Goal: Navigation & Orientation: Locate item on page

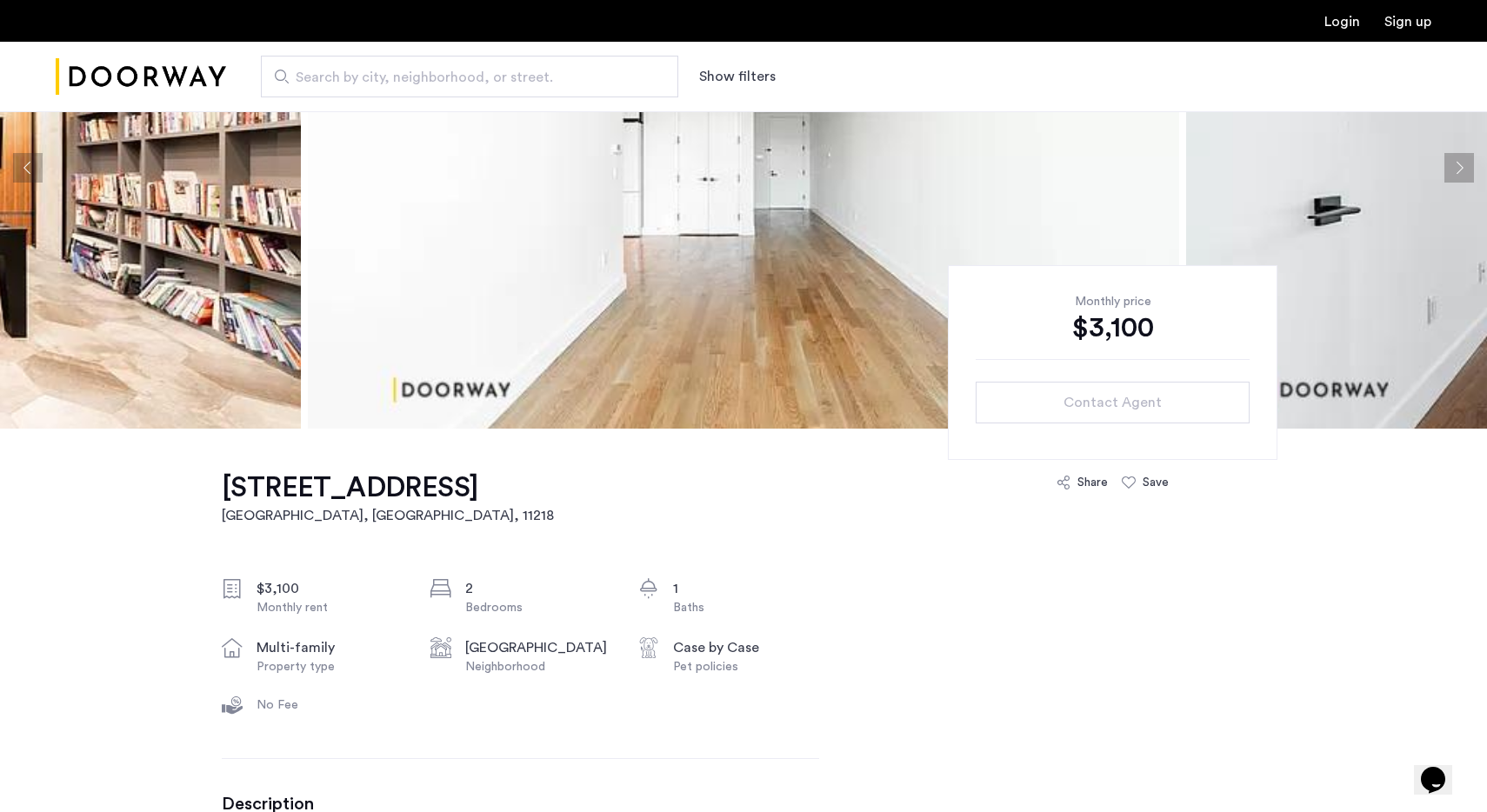
scroll to position [205, 0]
click at [1464, 173] on button "Next apartment" at bounding box center [1459, 167] width 29 height 29
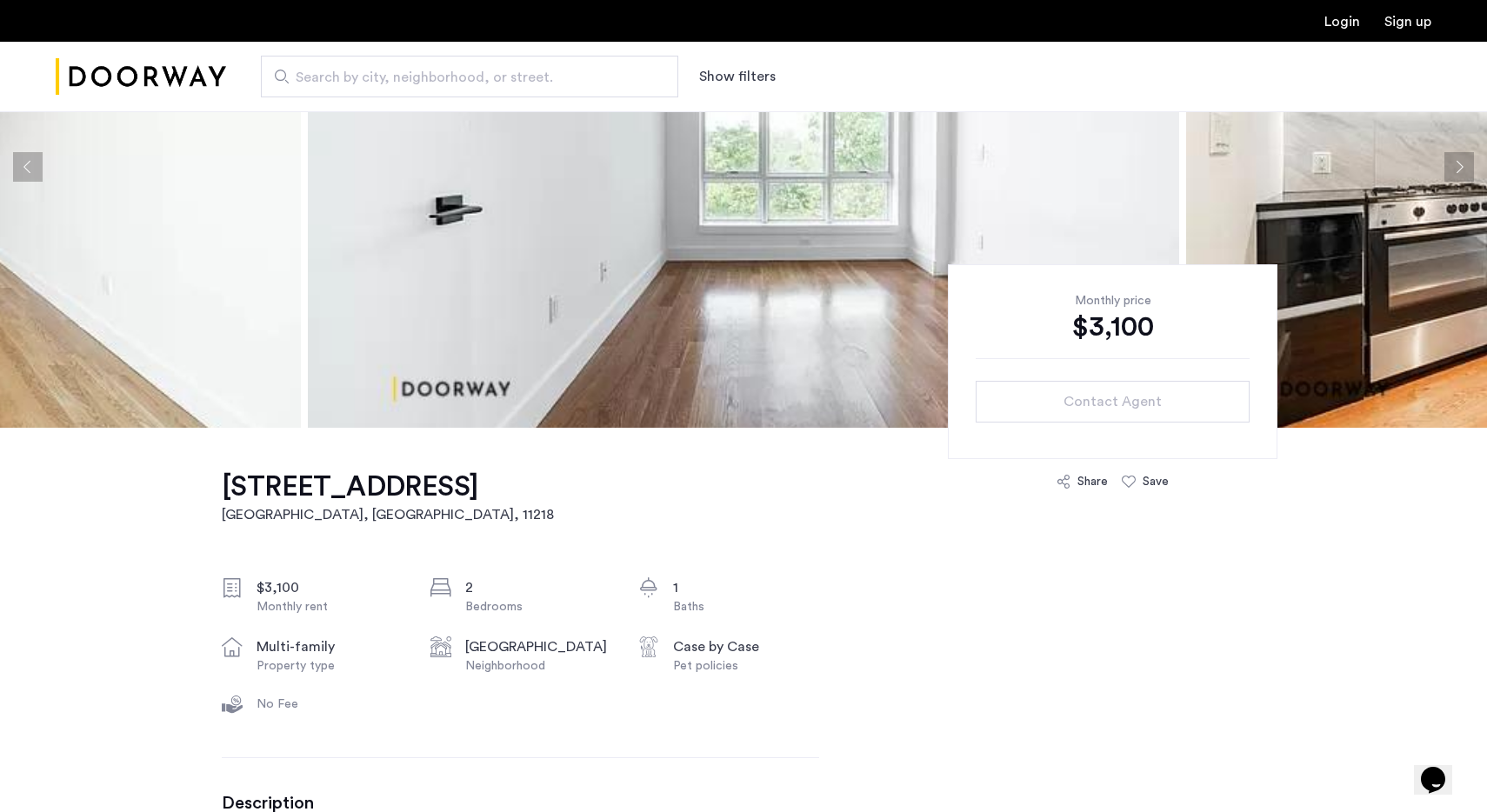
click at [1461, 175] on button "Next apartment" at bounding box center [1459, 167] width 29 height 29
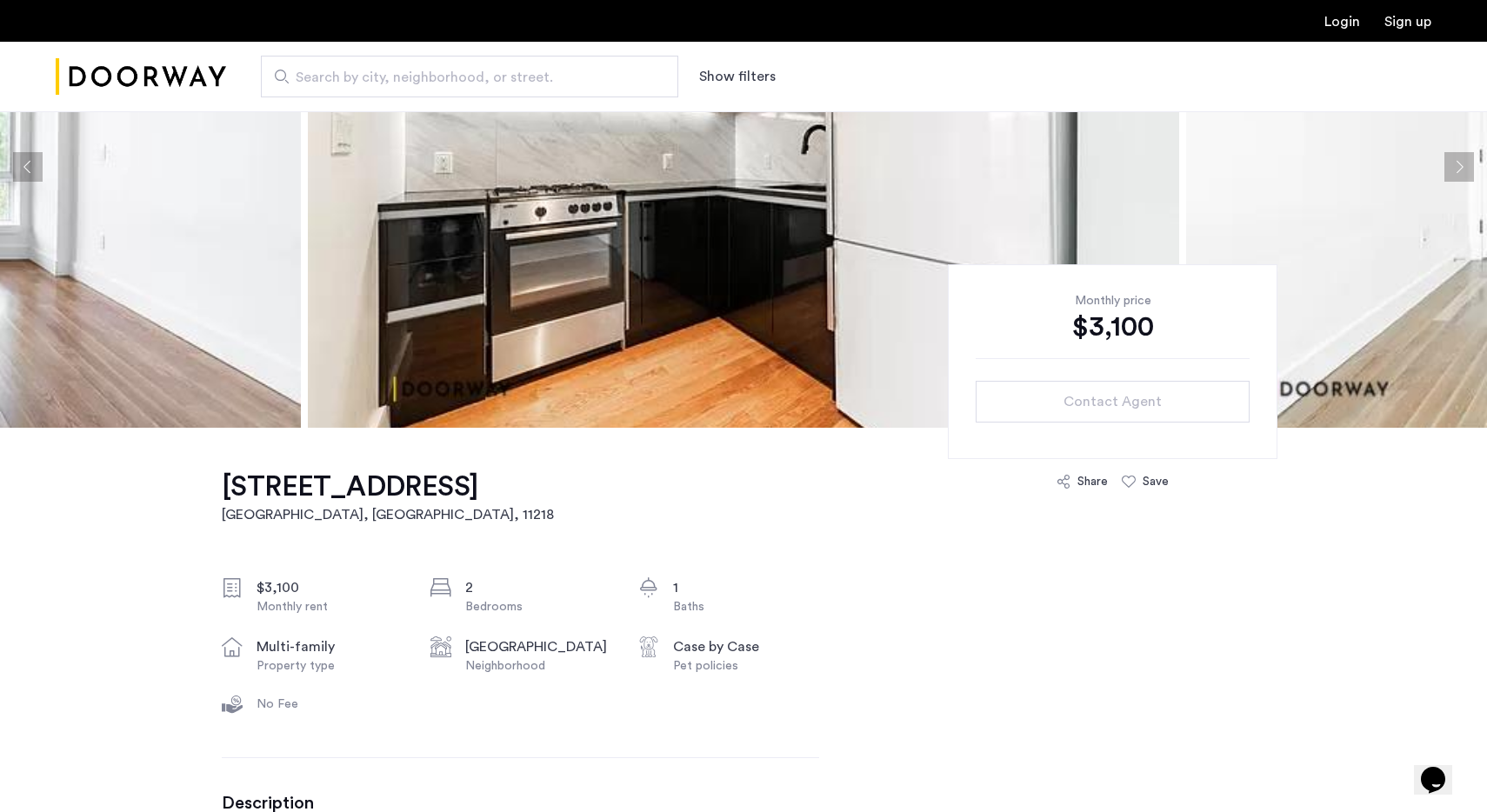
click at [1461, 175] on button "Next apartment" at bounding box center [1459, 167] width 29 height 29
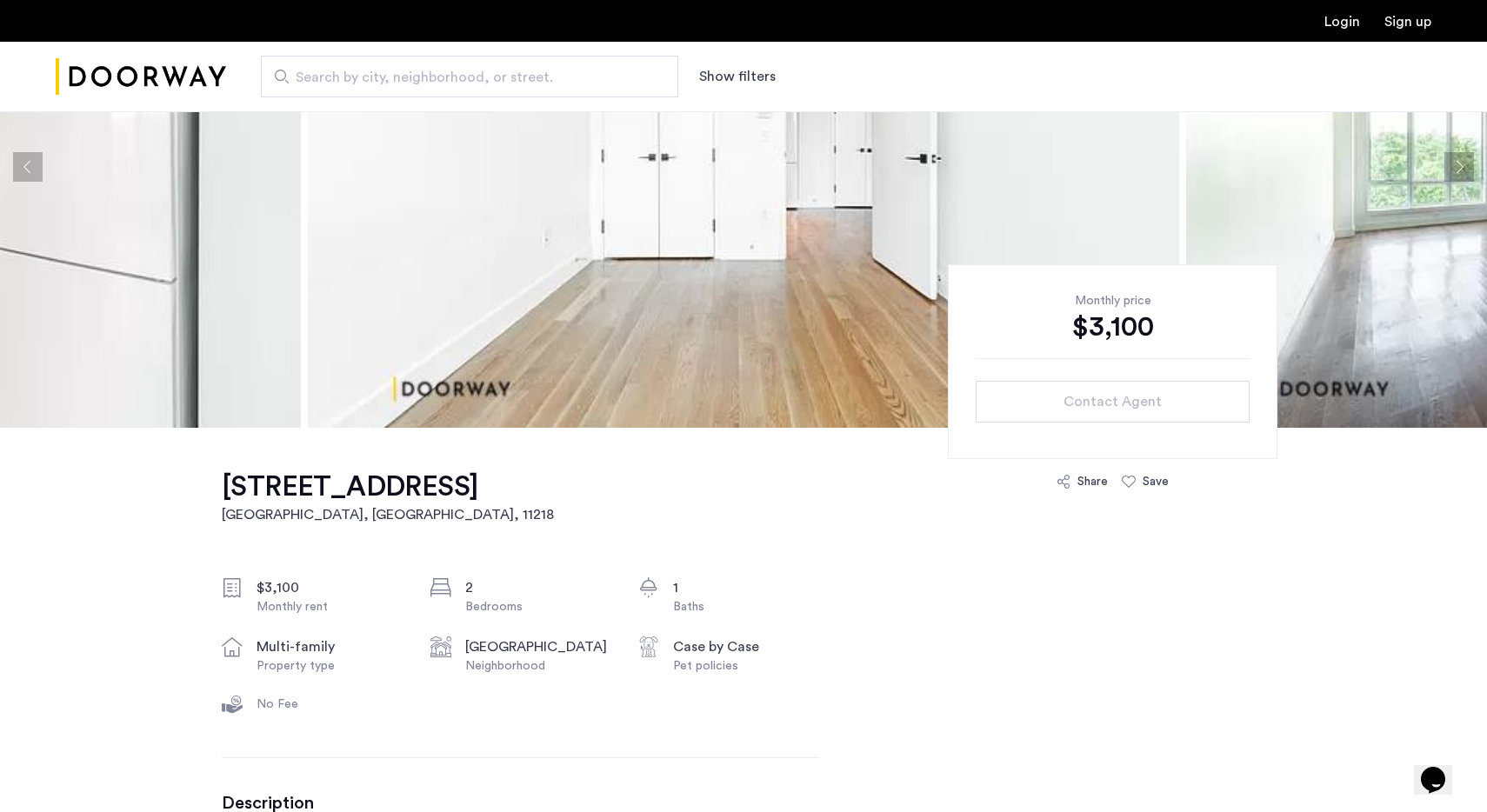
click at [1461, 175] on button "Next apartment" at bounding box center [1459, 167] width 29 height 29
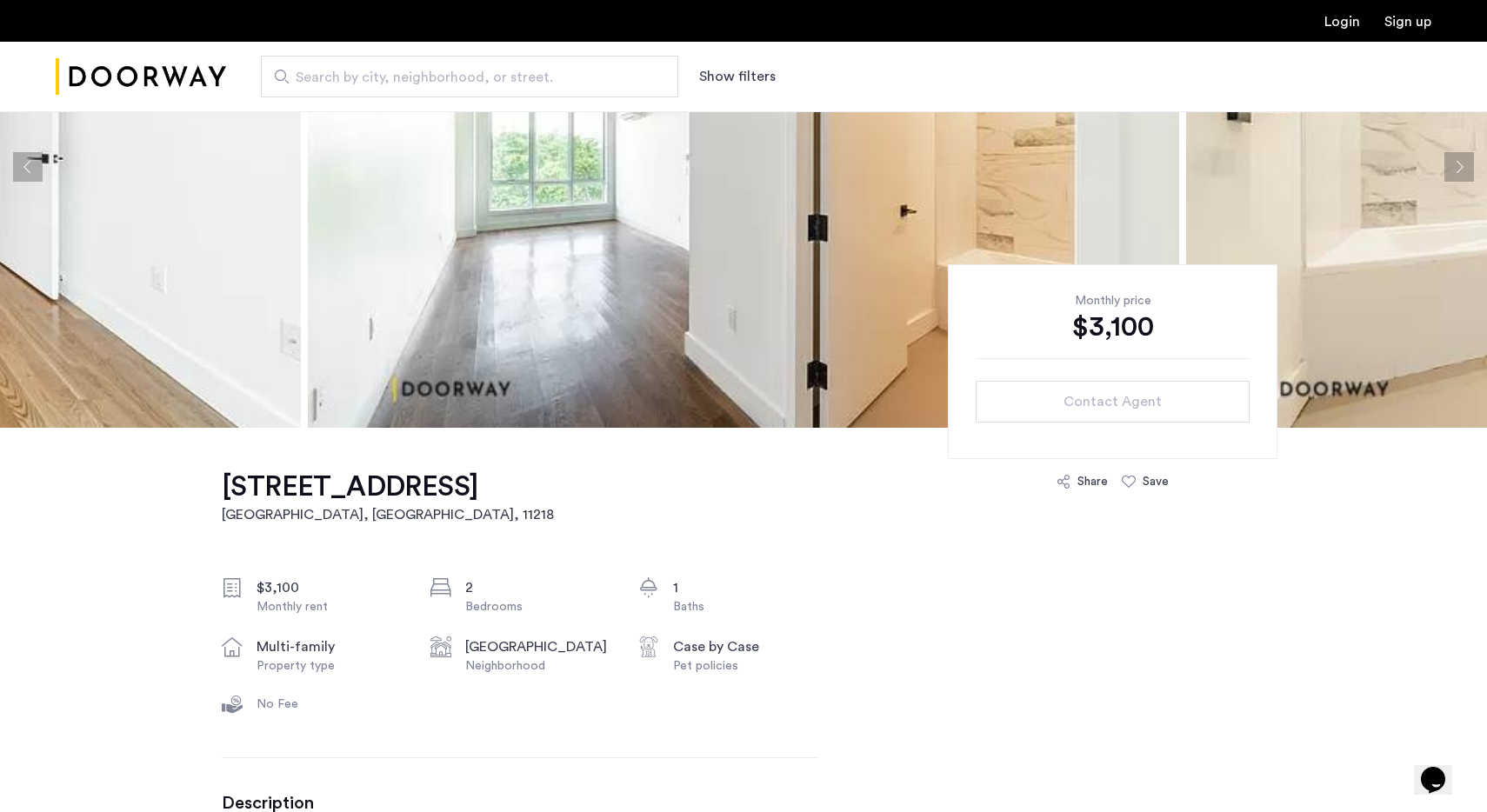
click at [1461, 175] on button "Next apartment" at bounding box center [1459, 167] width 29 height 29
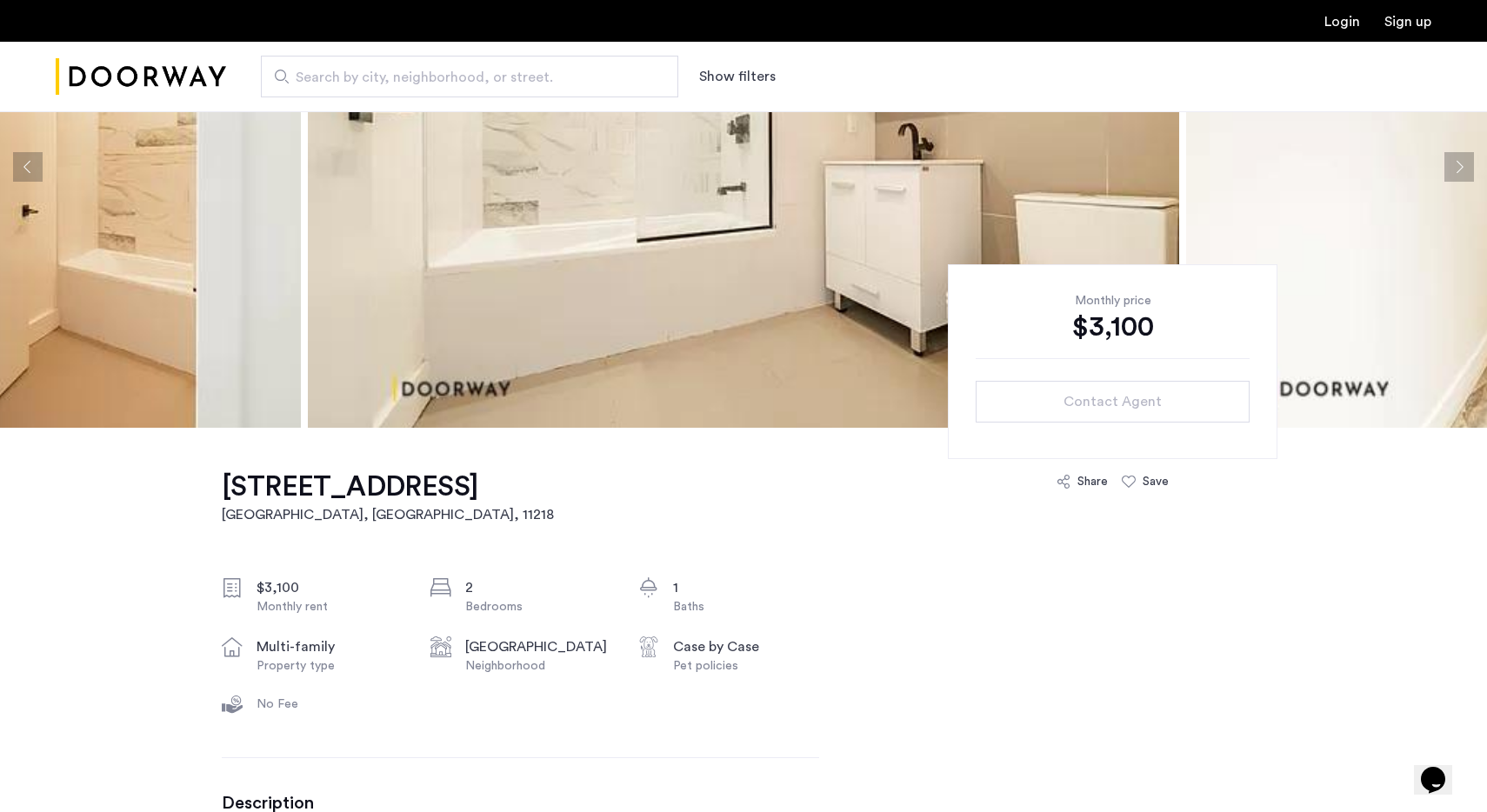
click at [1461, 175] on button "Next apartment" at bounding box center [1459, 167] width 29 height 29
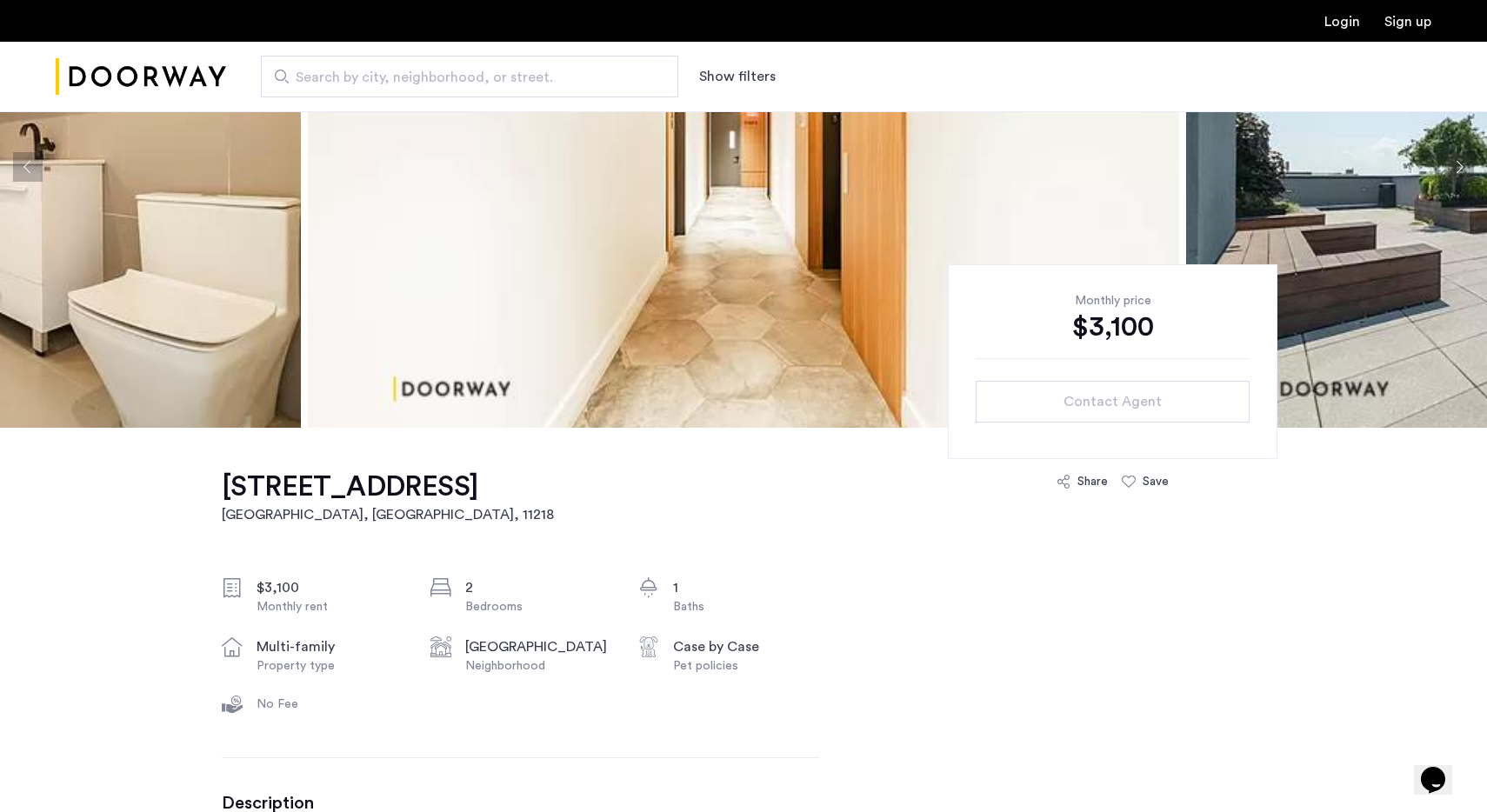
click at [1461, 175] on button "Next apartment" at bounding box center [1459, 167] width 29 height 29
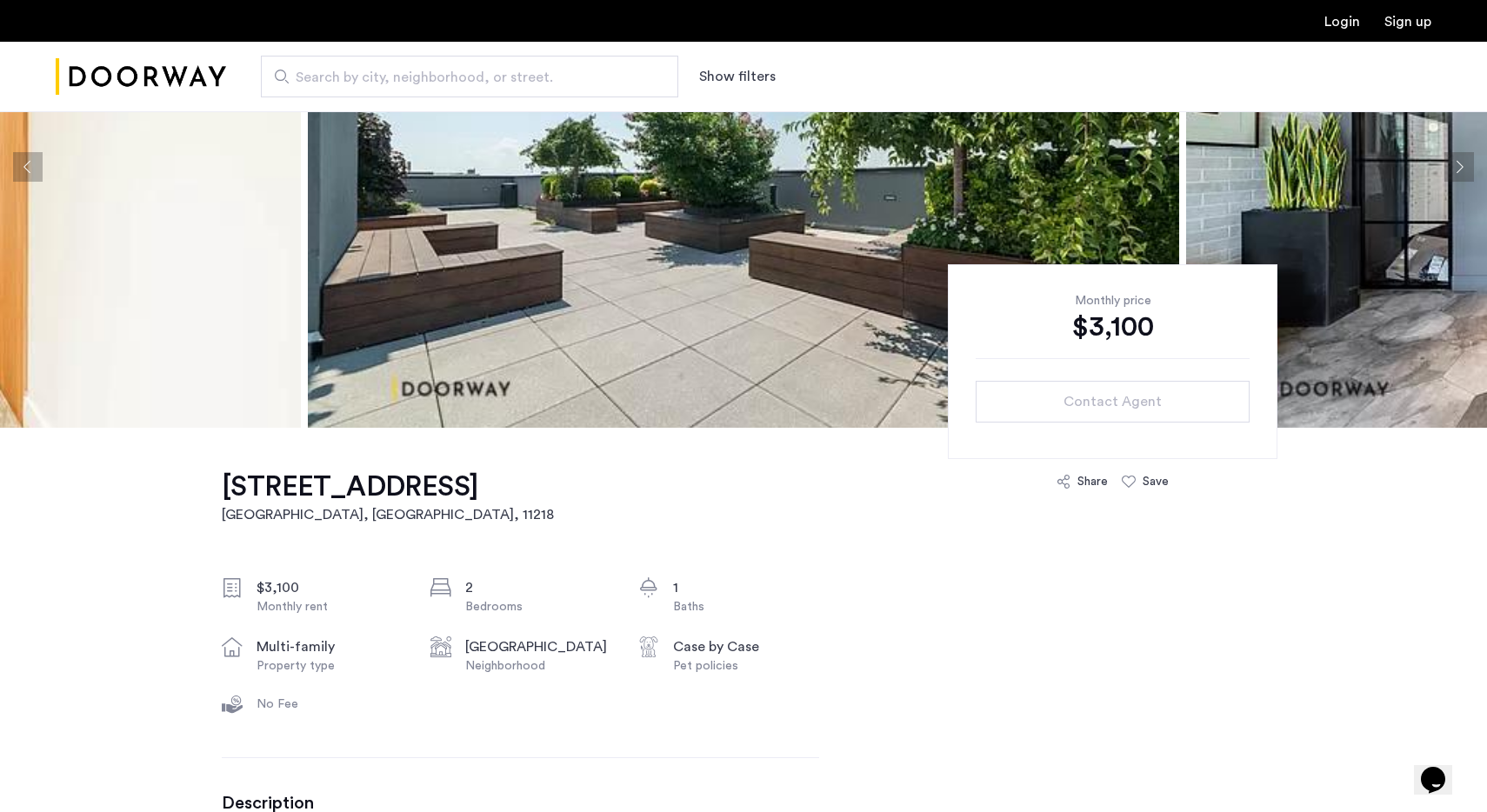
click at [1461, 175] on button "Next apartment" at bounding box center [1459, 167] width 29 height 29
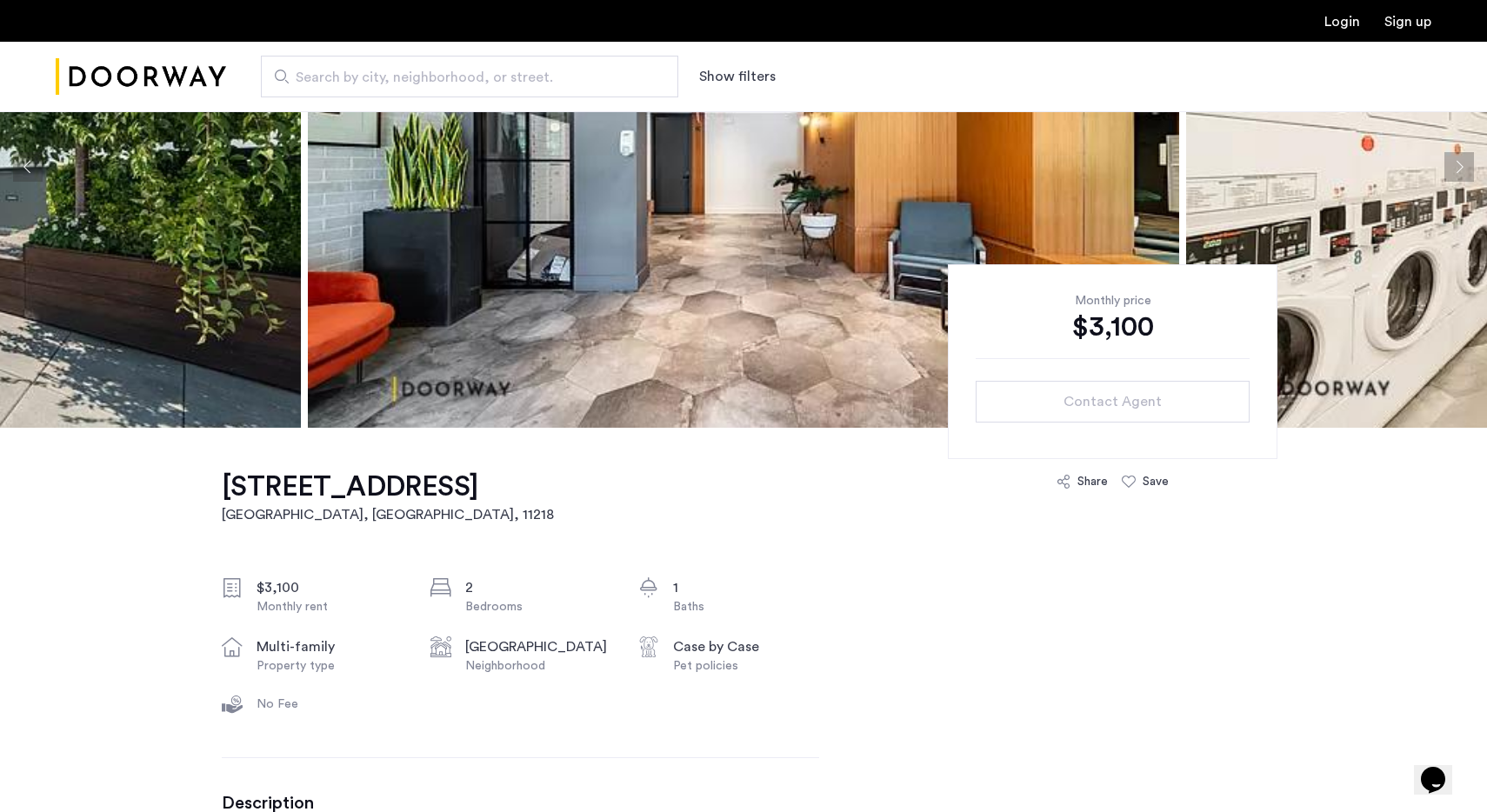
click at [1461, 175] on button "Next apartment" at bounding box center [1459, 167] width 29 height 29
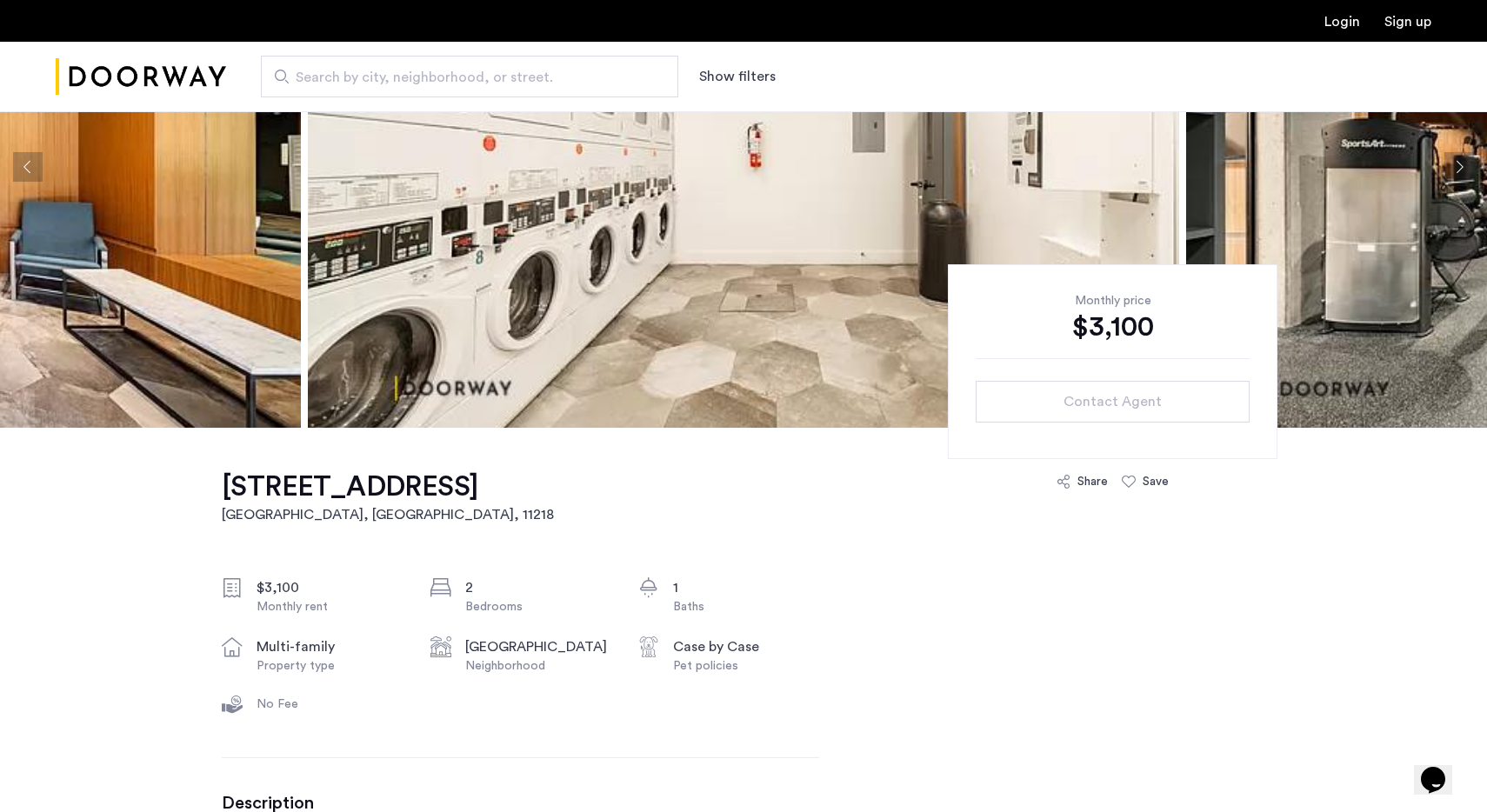
click at [1461, 176] on button "Next apartment" at bounding box center [1459, 167] width 29 height 29
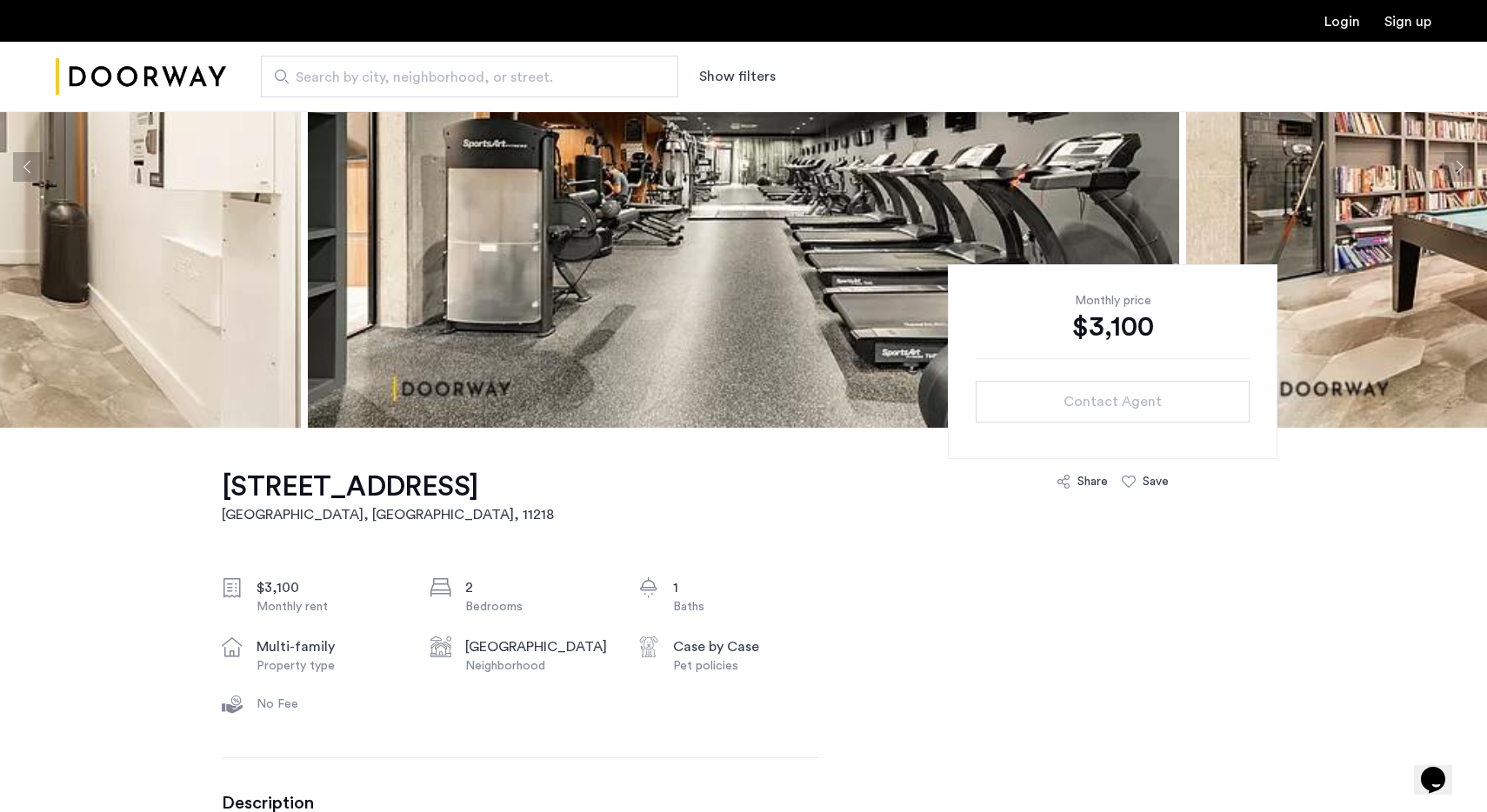
click at [1460, 176] on button "Next apartment" at bounding box center [1459, 167] width 29 height 29
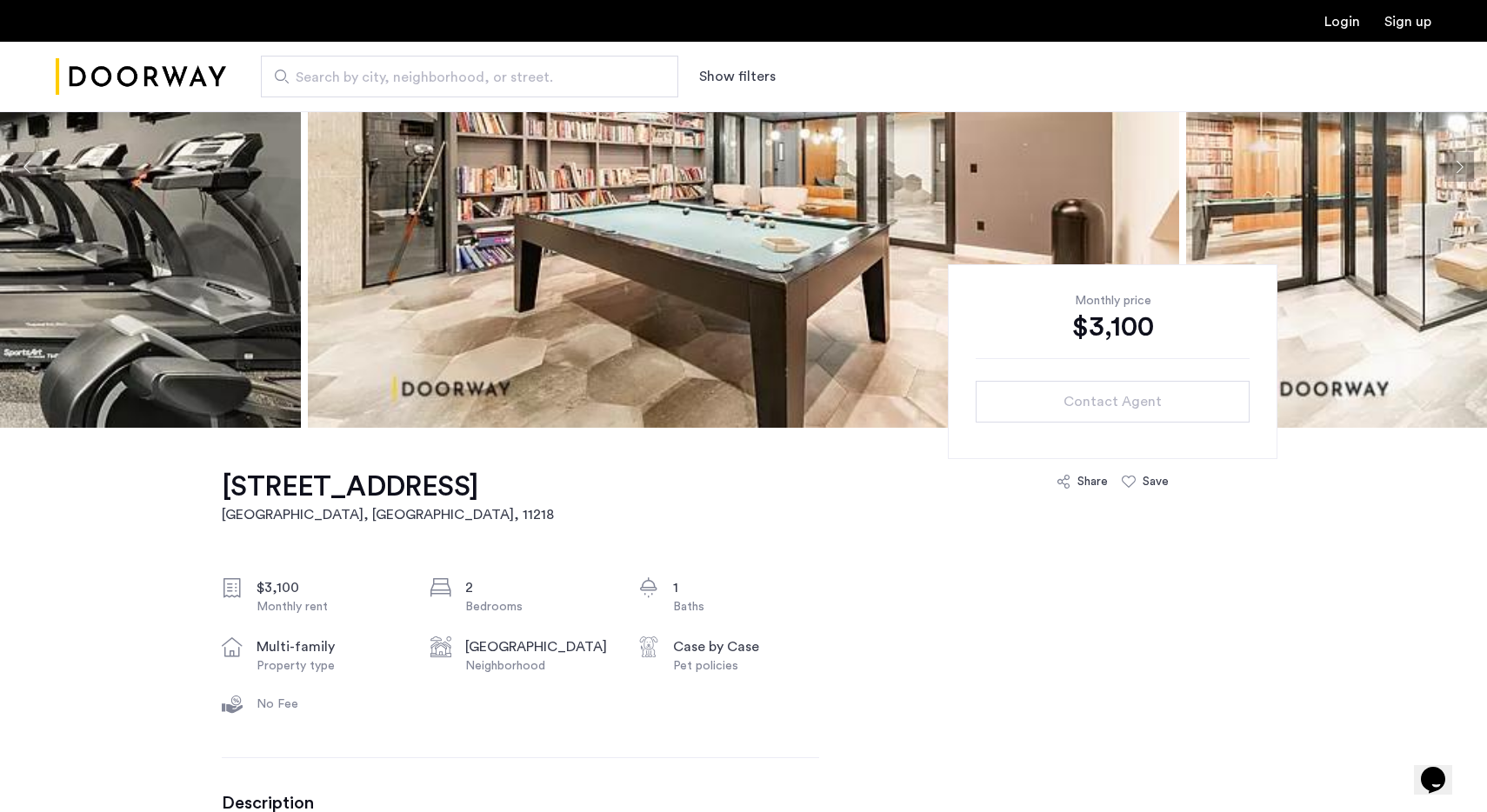
click at [1460, 178] on button "Next apartment" at bounding box center [1459, 167] width 29 height 29
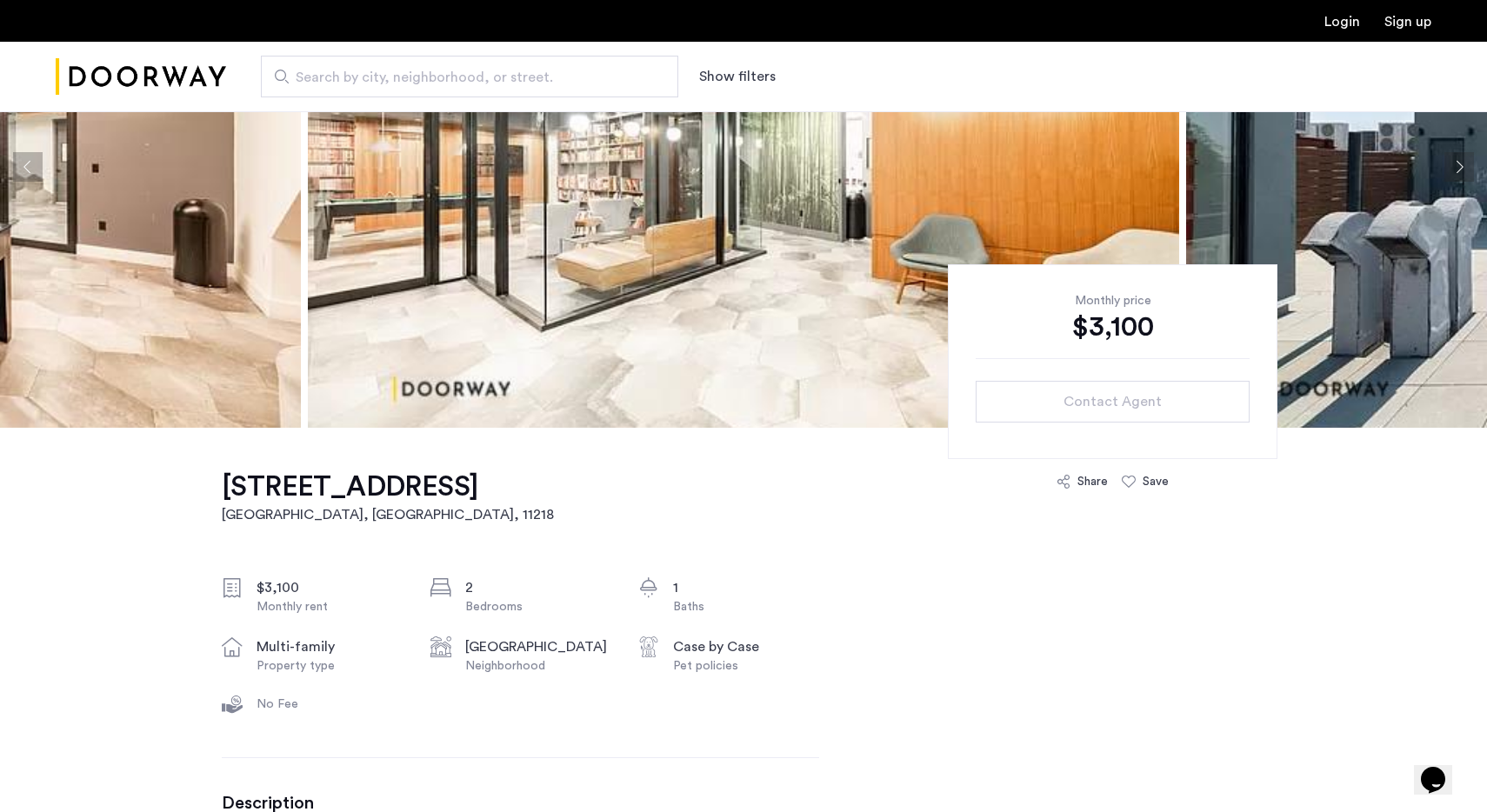
click at [1459, 178] on button "Next apartment" at bounding box center [1459, 167] width 29 height 29
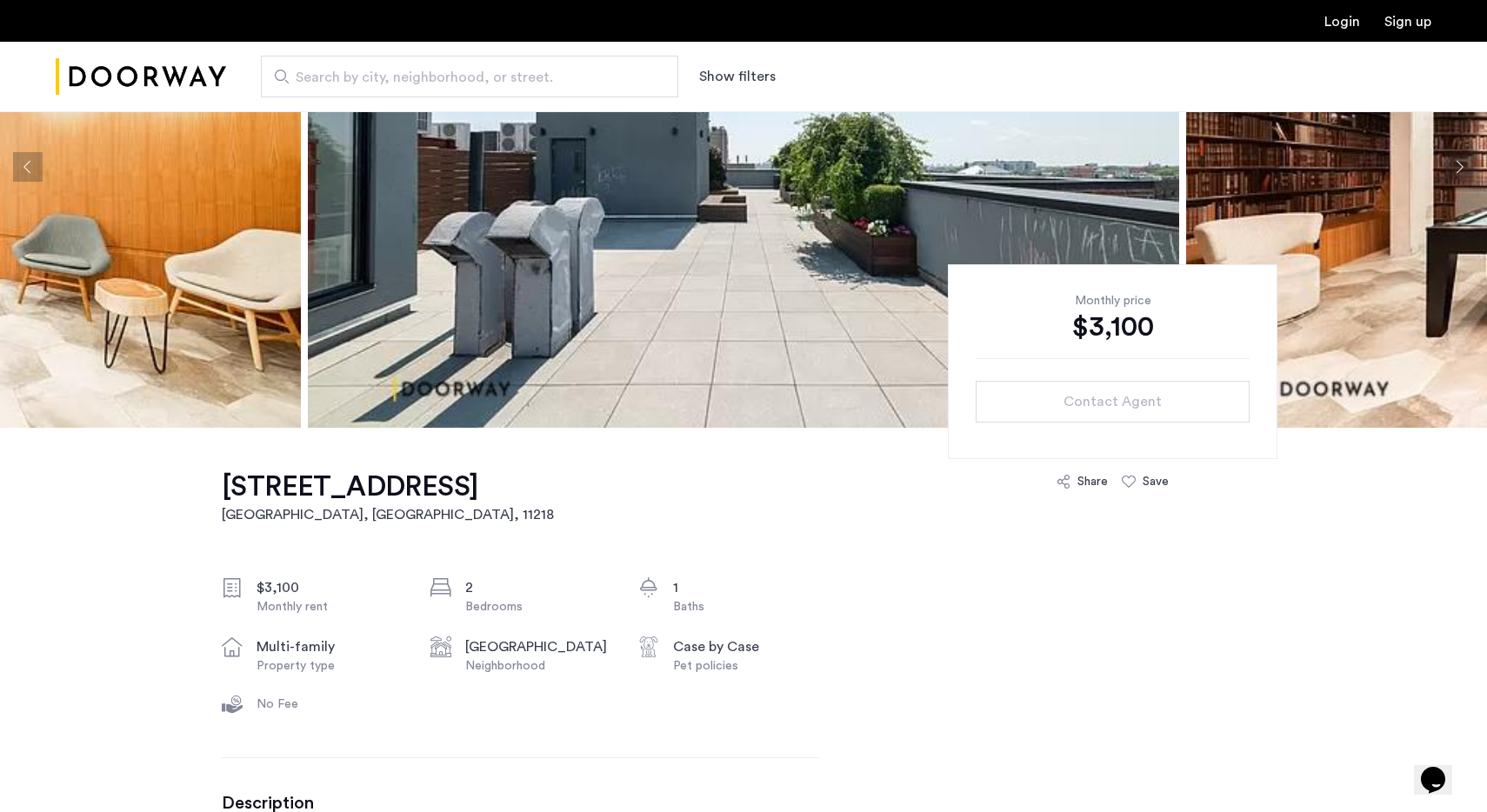
click at [1458, 178] on button "Next apartment" at bounding box center [1459, 167] width 29 height 29
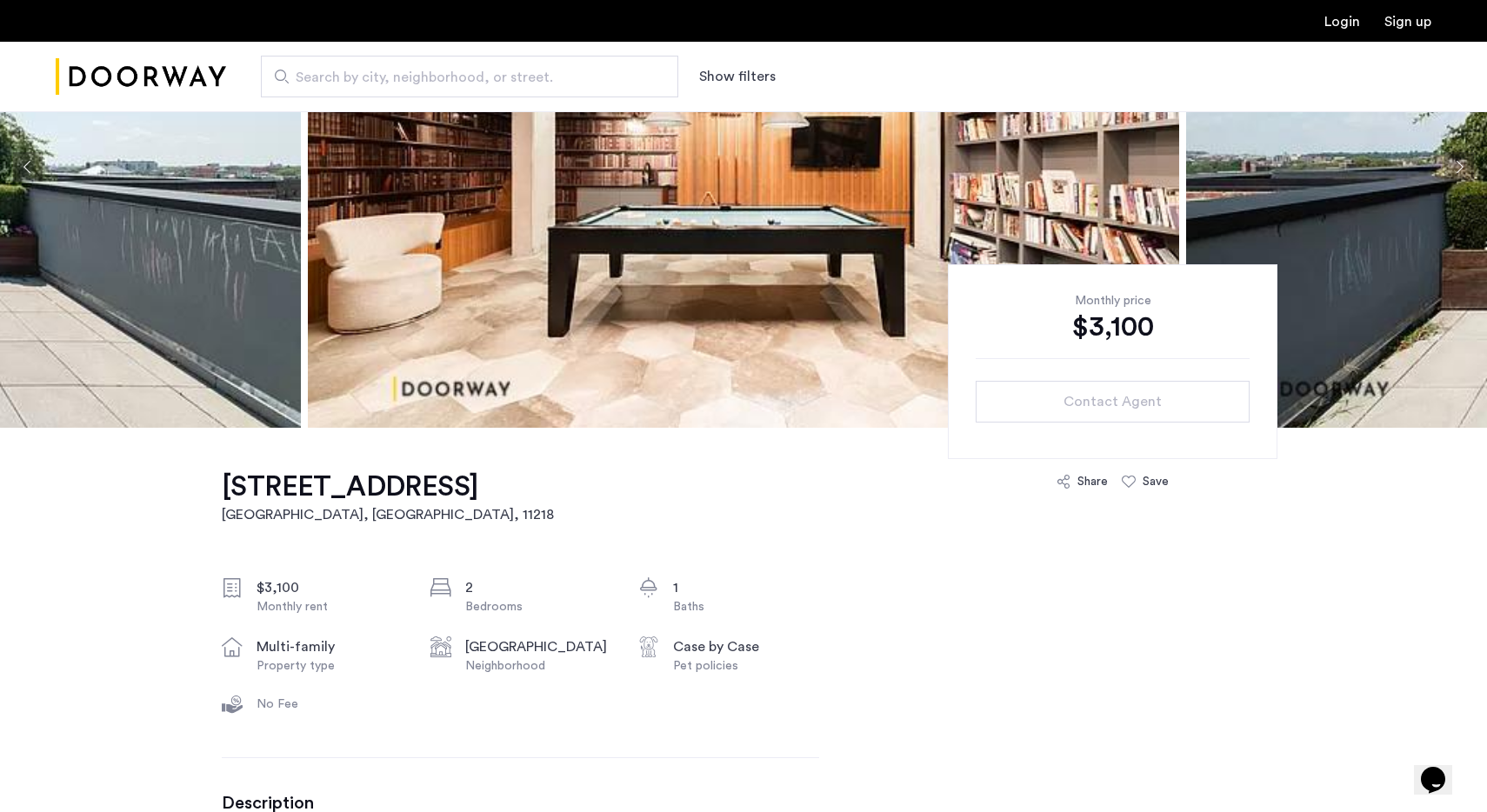
click at [1458, 178] on button "Next apartment" at bounding box center [1459, 167] width 29 height 29
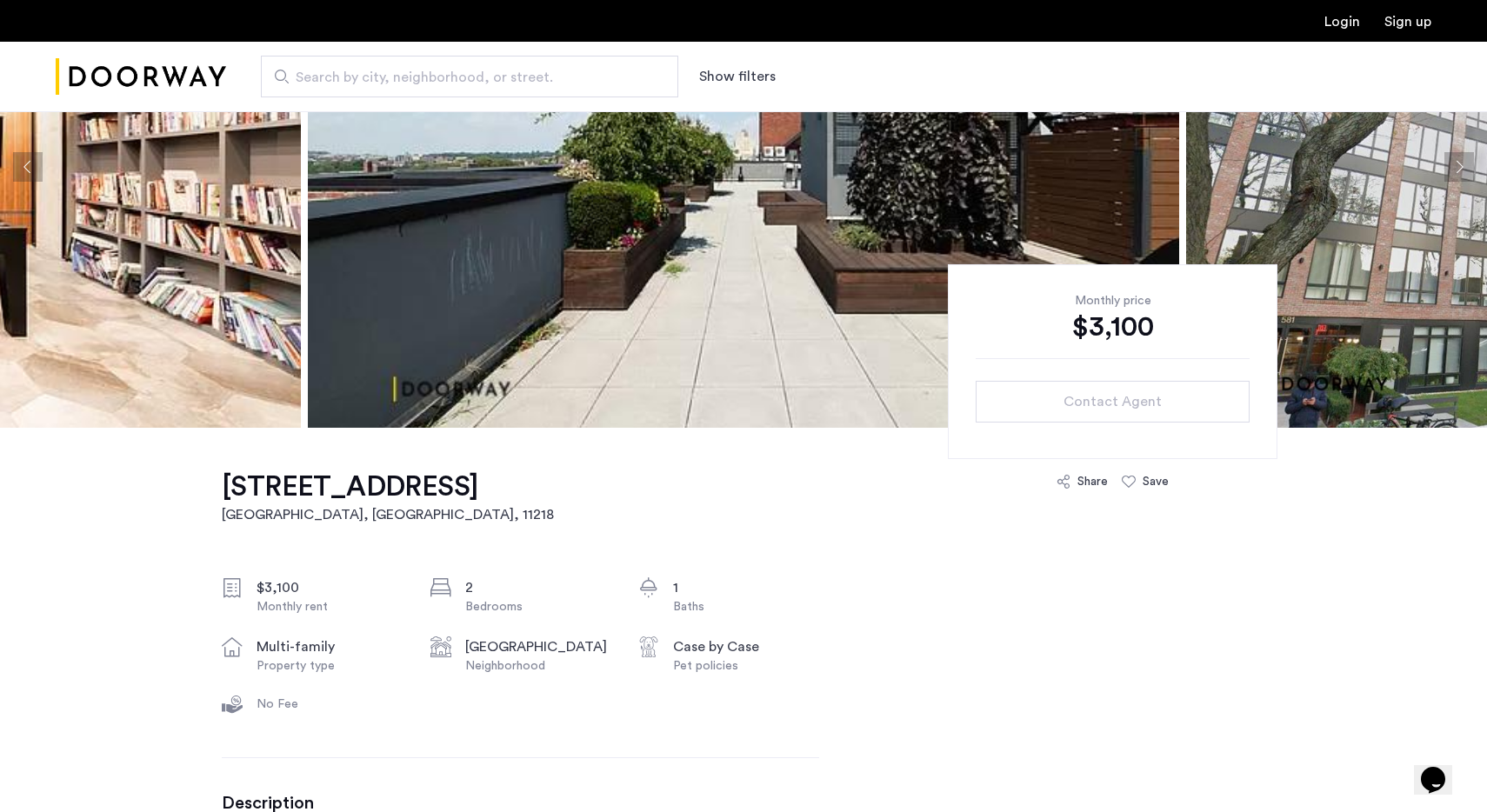
click at [1458, 178] on button "Next apartment" at bounding box center [1459, 167] width 29 height 29
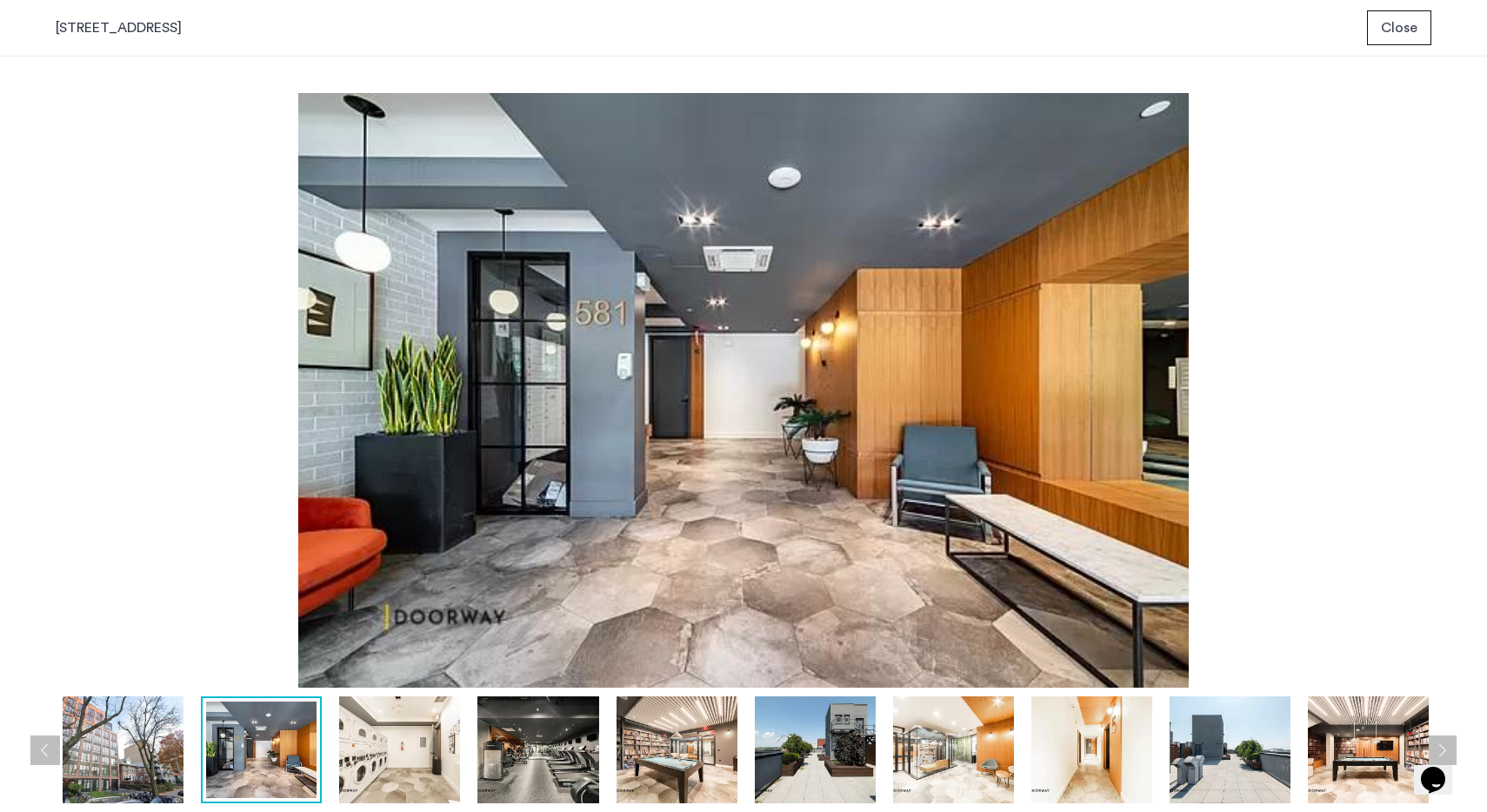
scroll to position [0, 0]
click at [1466, 165] on div "prev next prev next" at bounding box center [744, 434] width 1487 height 755
click at [1441, 754] on button "Next apartment" at bounding box center [1441, 750] width 29 height 29
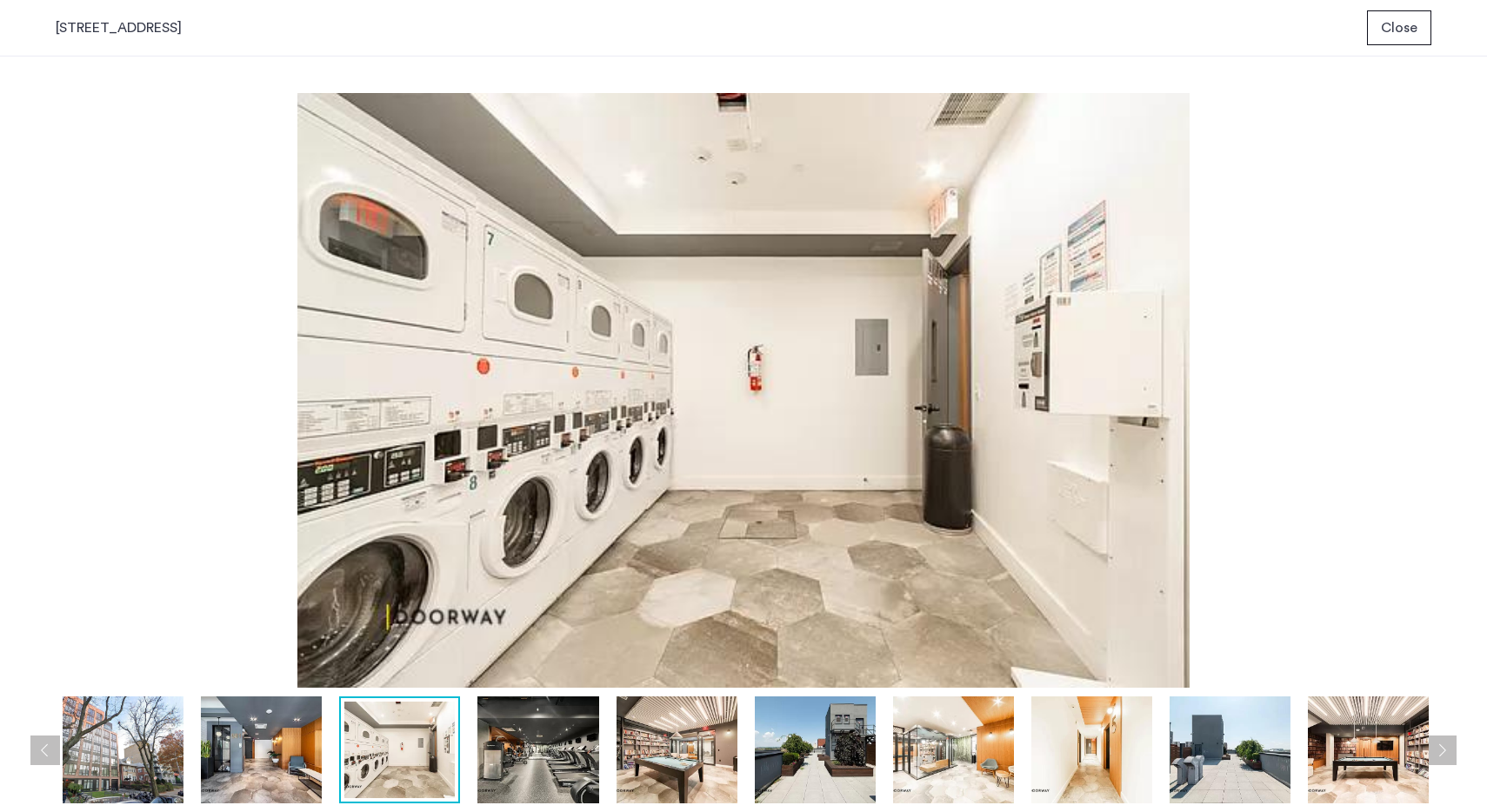
click at [1441, 755] on button "Next apartment" at bounding box center [1441, 750] width 29 height 29
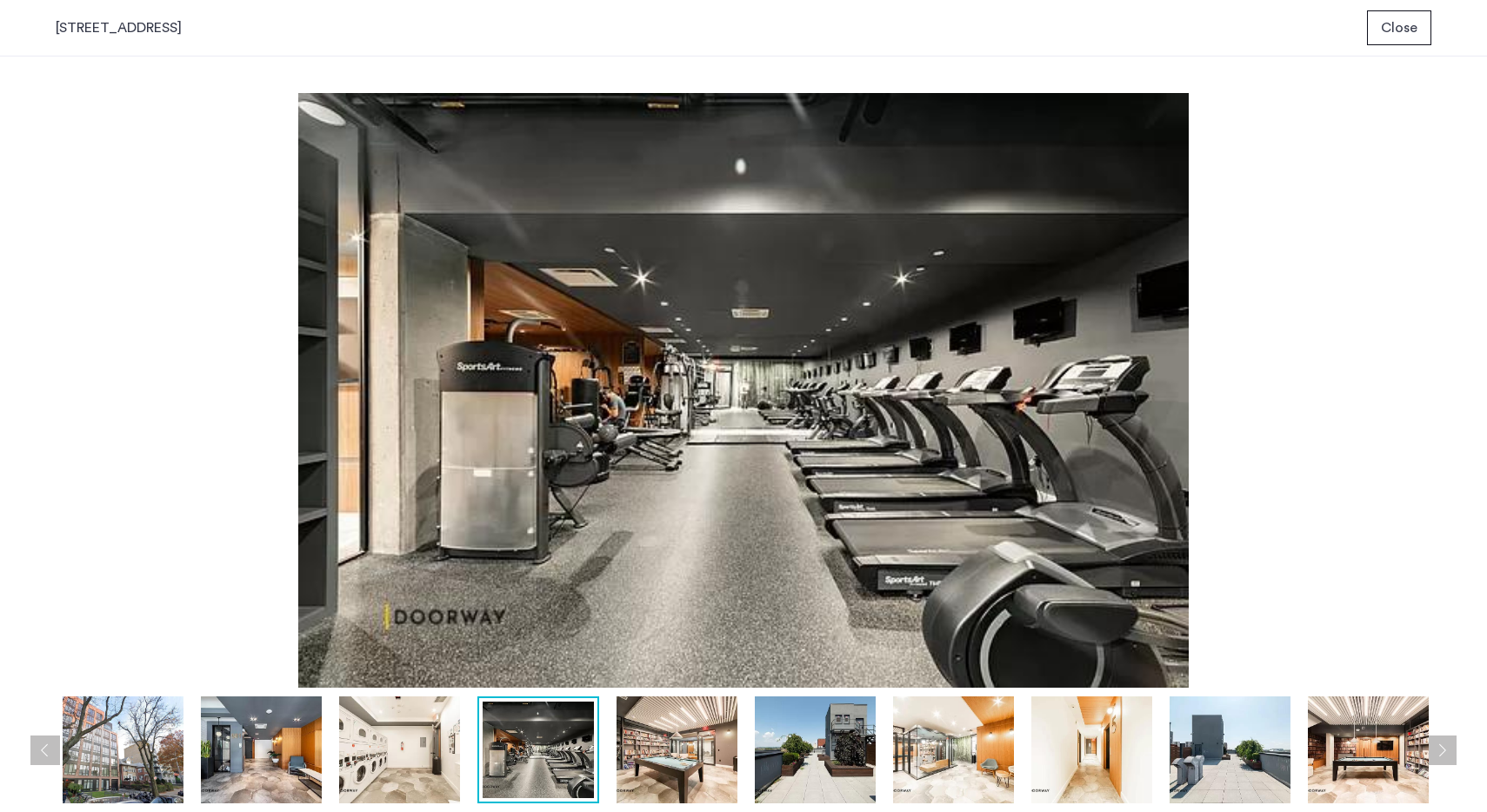
click at [1441, 755] on button "Next apartment" at bounding box center [1441, 750] width 29 height 29
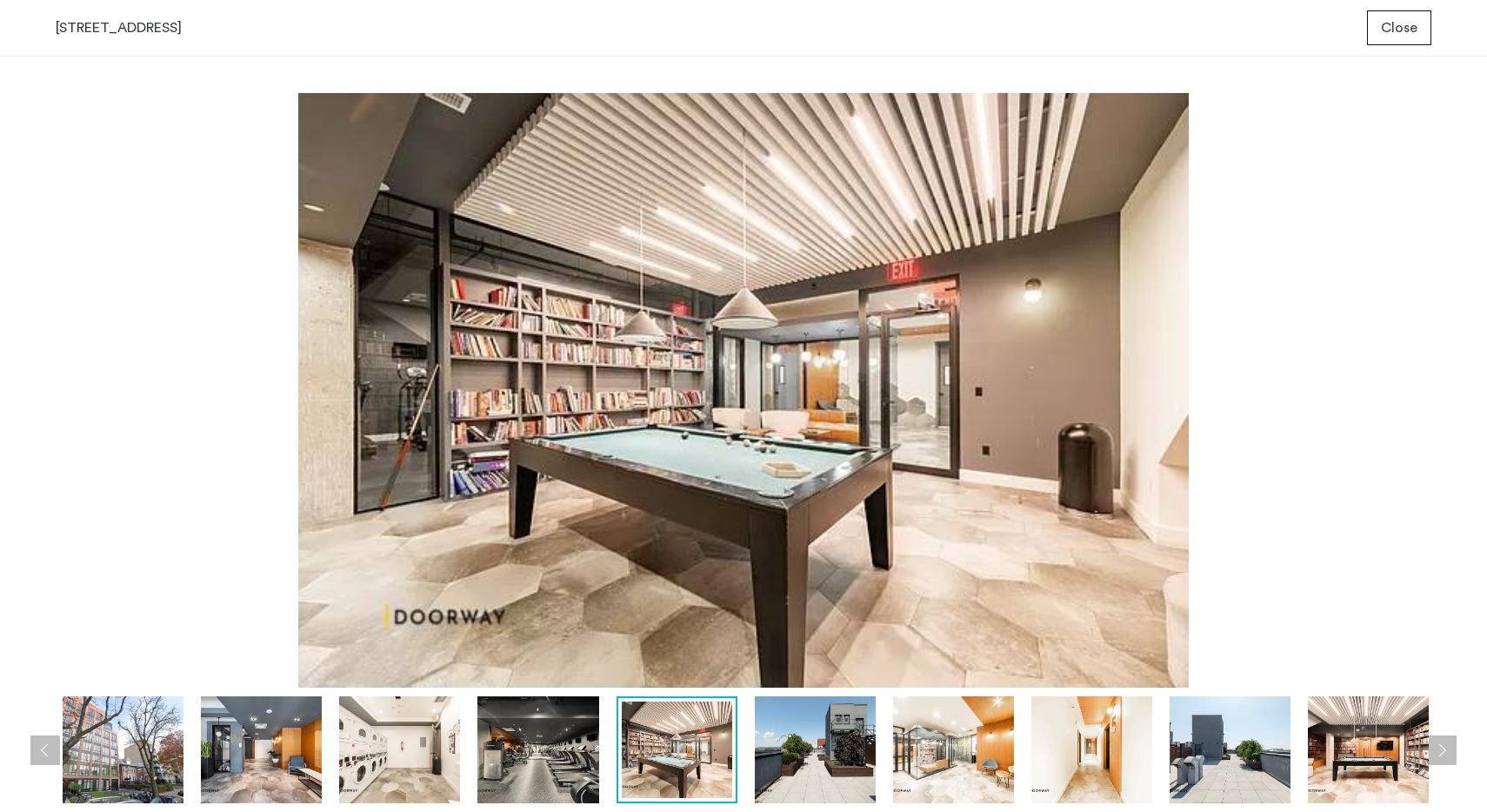
click at [1441, 755] on button "Next apartment" at bounding box center [1441, 750] width 29 height 29
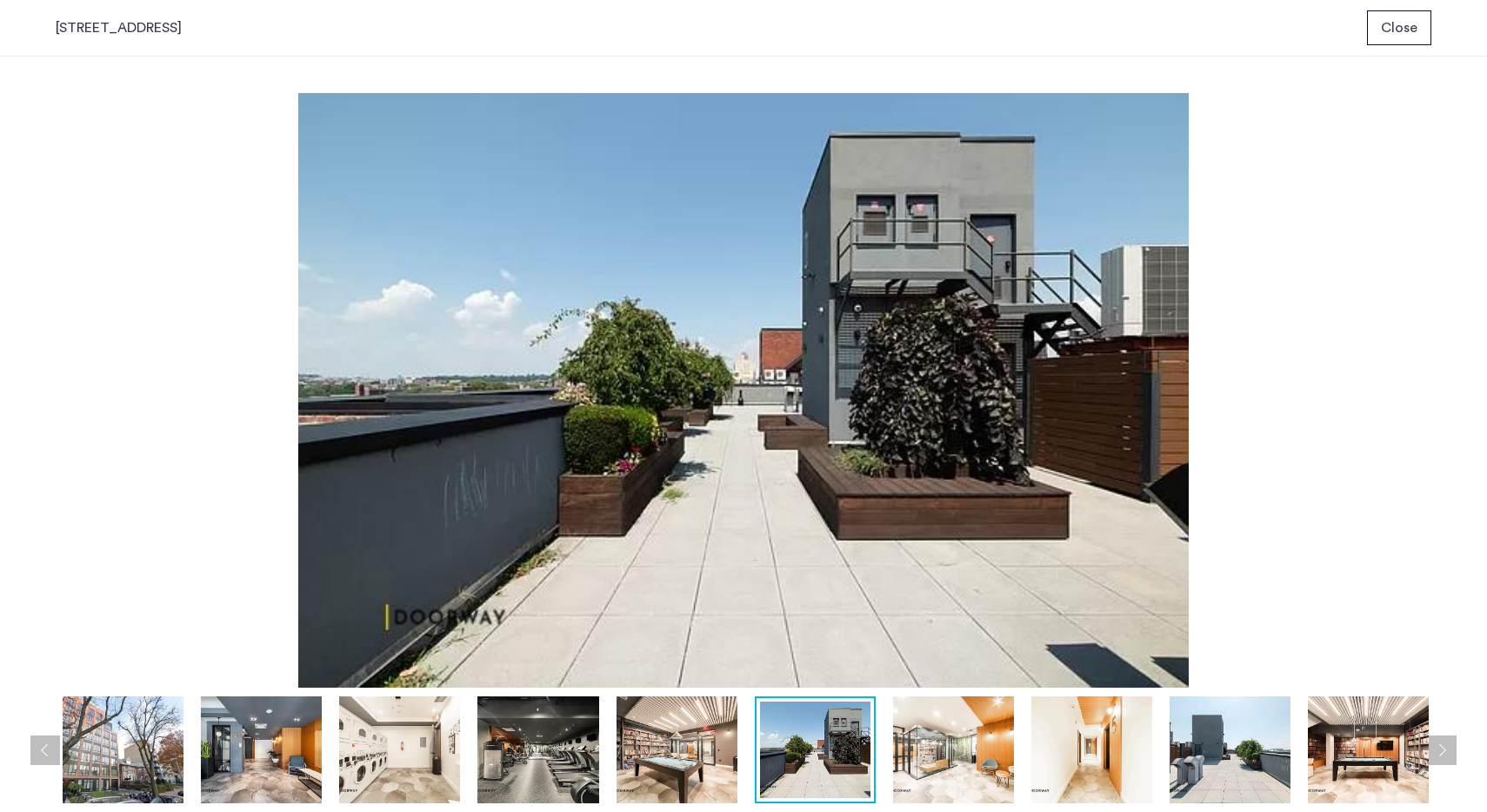
click at [1441, 755] on button "Next apartment" at bounding box center [1441, 750] width 29 height 29
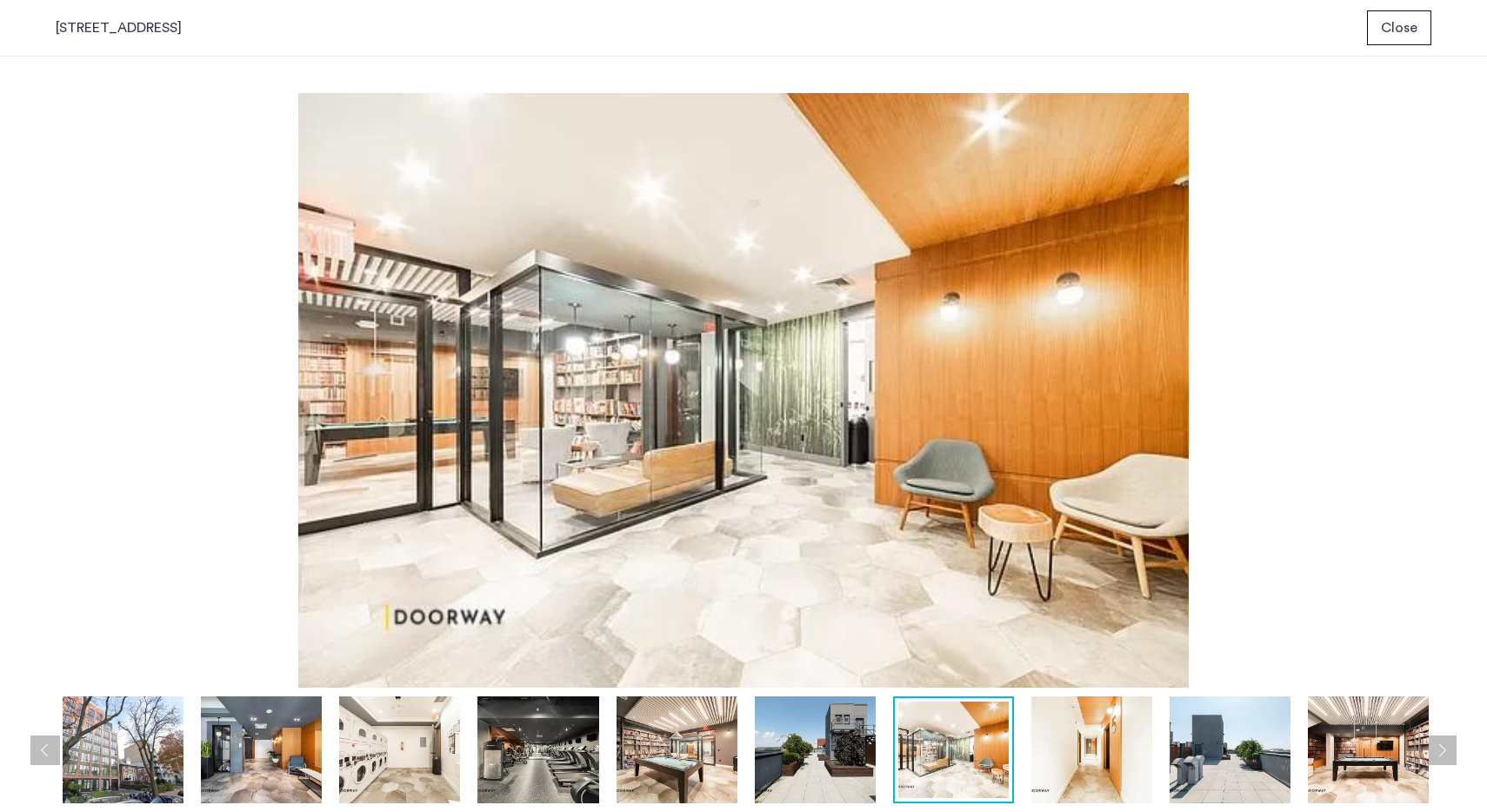
click at [1441, 756] on button "Next apartment" at bounding box center [1441, 750] width 29 height 29
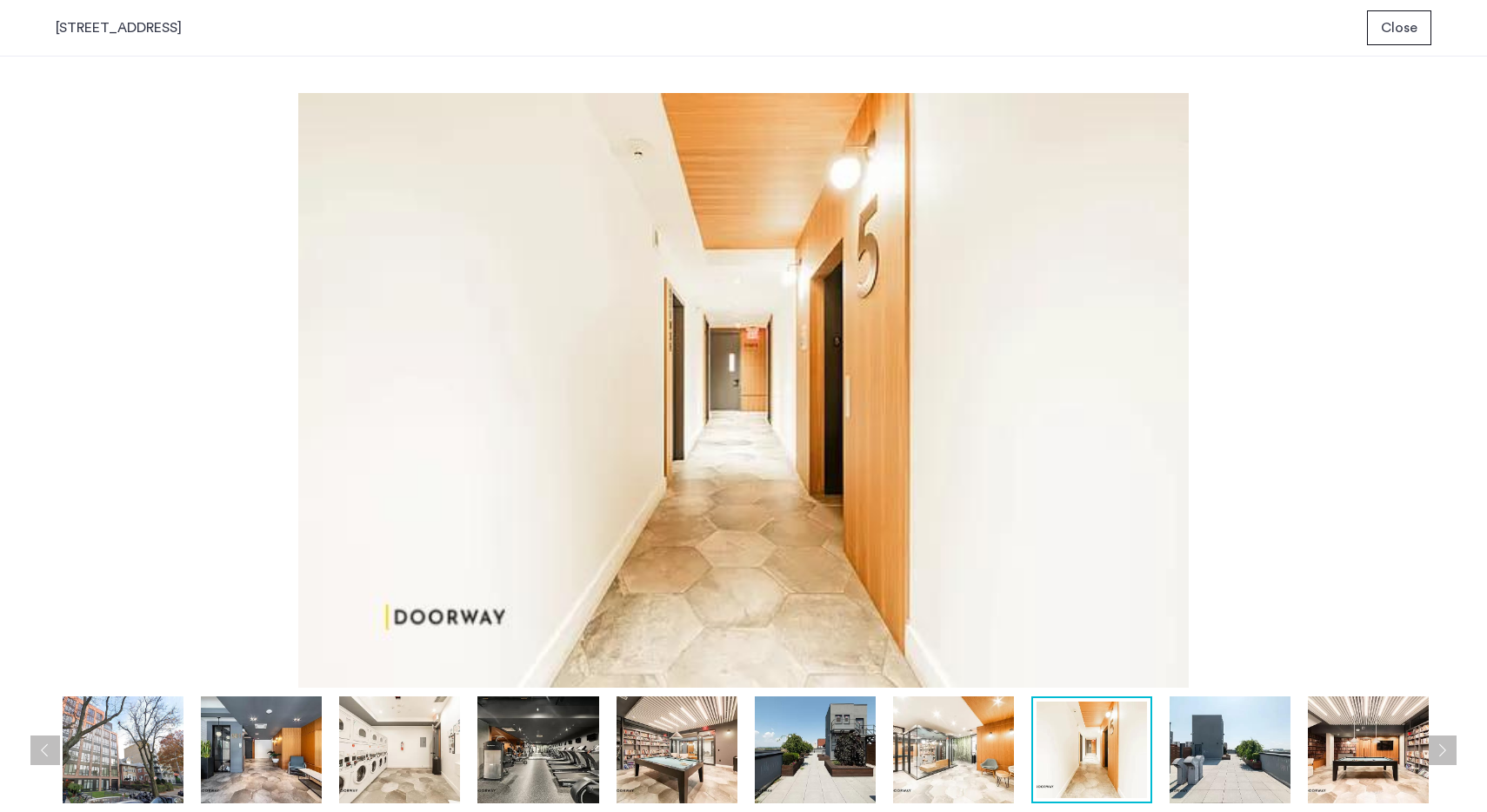
click at [1441, 756] on button "Next apartment" at bounding box center [1441, 750] width 29 height 29
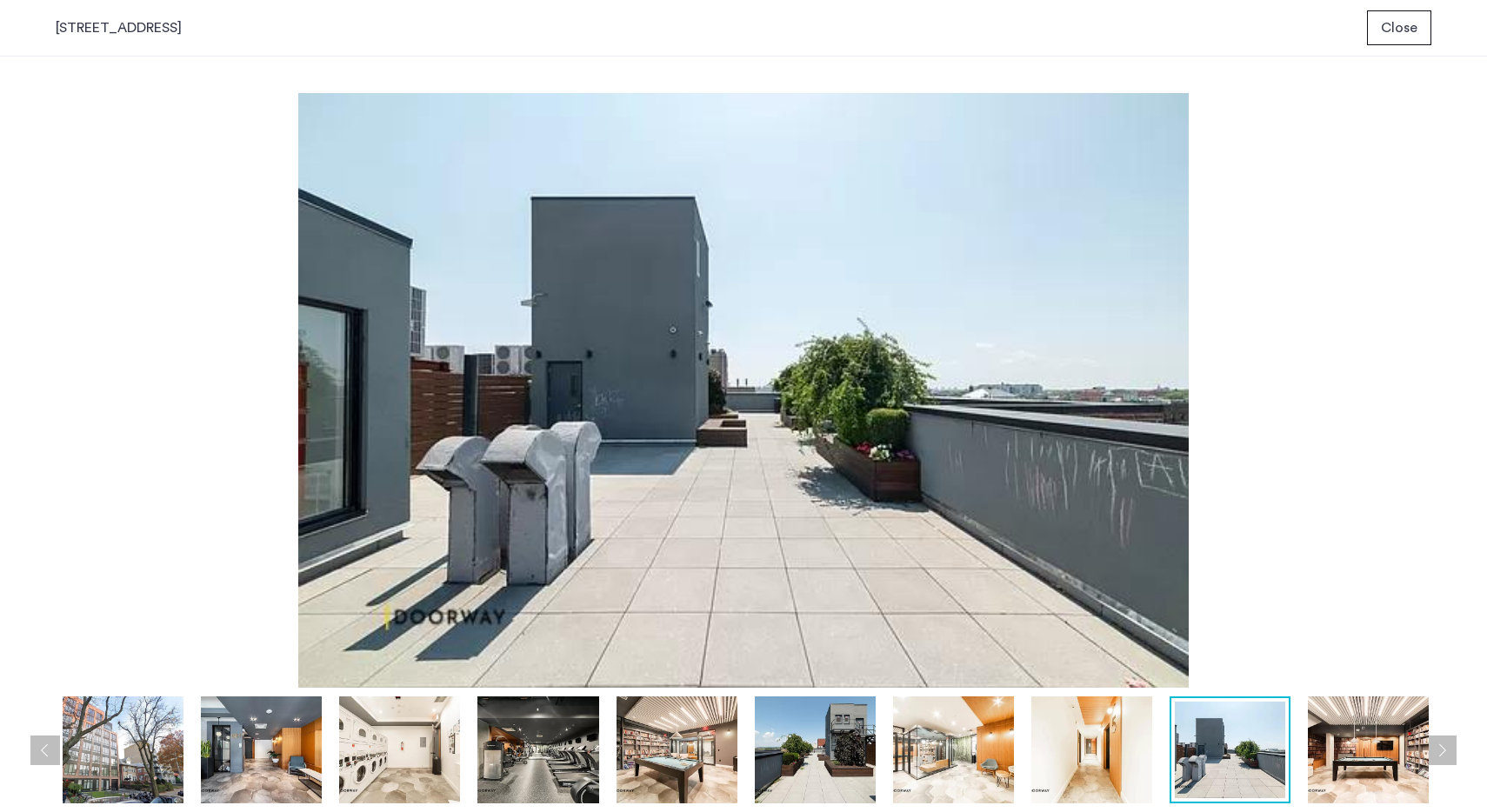
click at [1441, 757] on button "Next apartment" at bounding box center [1441, 750] width 29 height 29
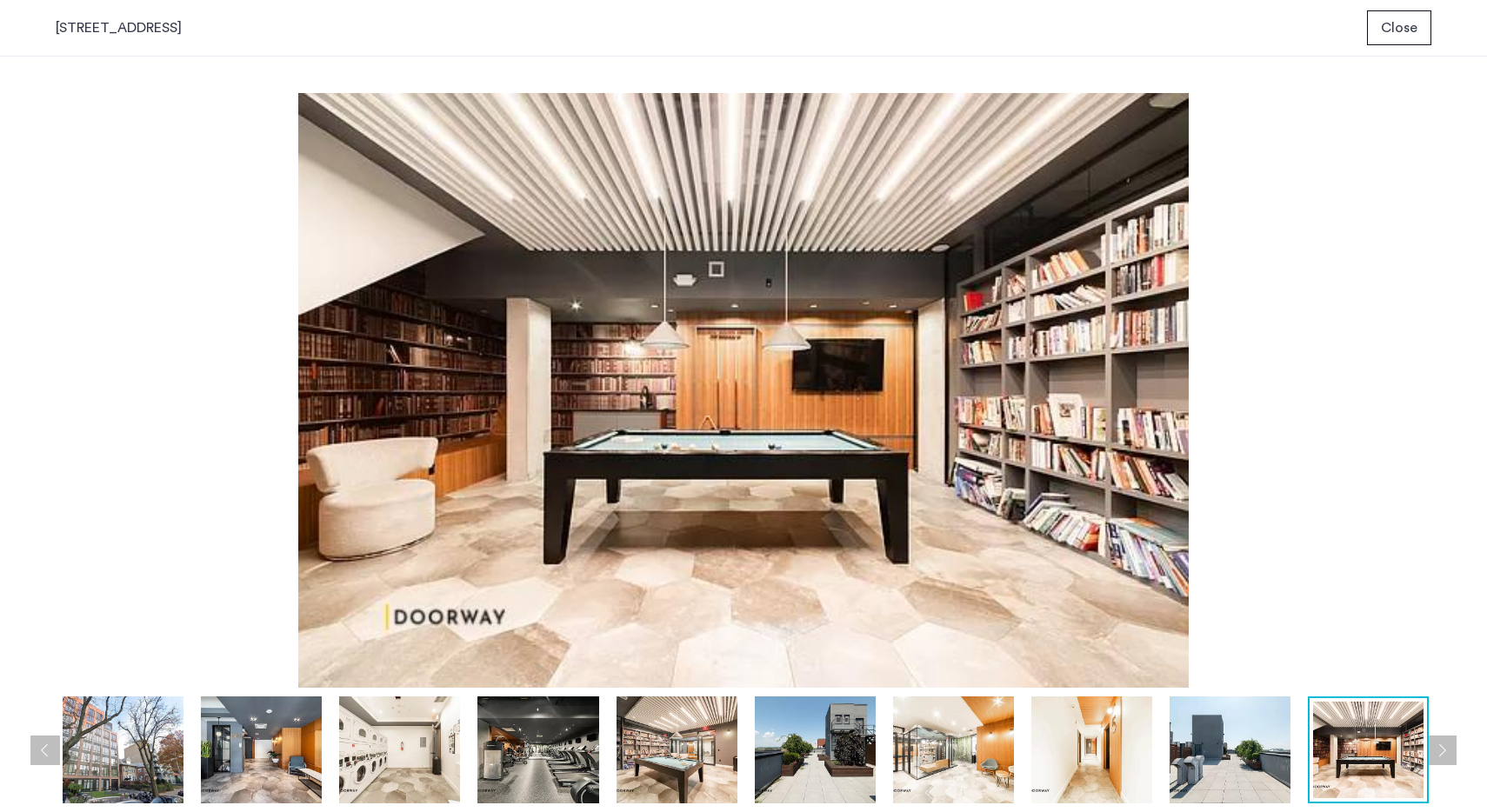
click at [1441, 757] on button "Next apartment" at bounding box center [1441, 750] width 29 height 29
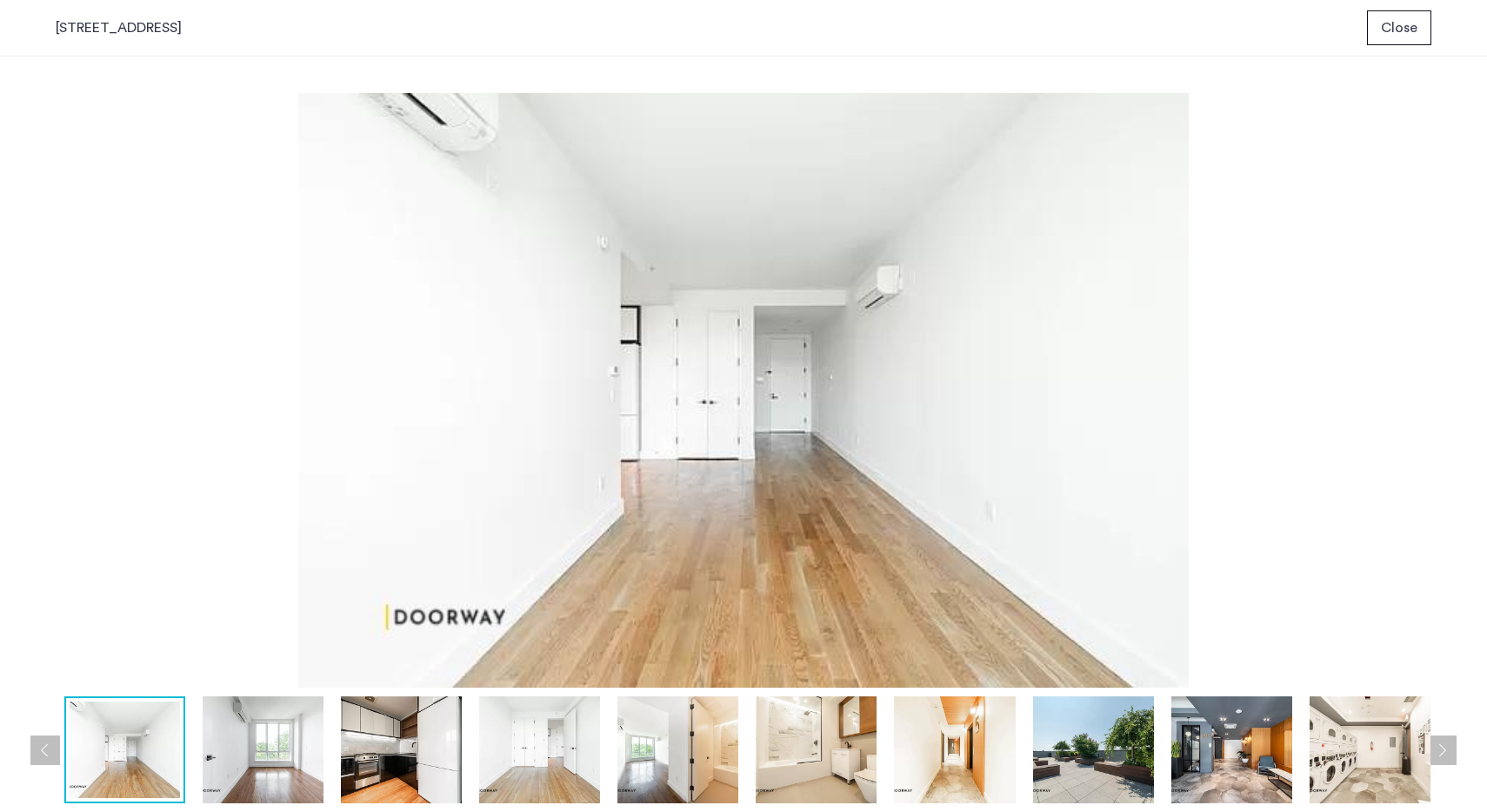
click at [1441, 757] on button "Next apartment" at bounding box center [1441, 750] width 29 height 29
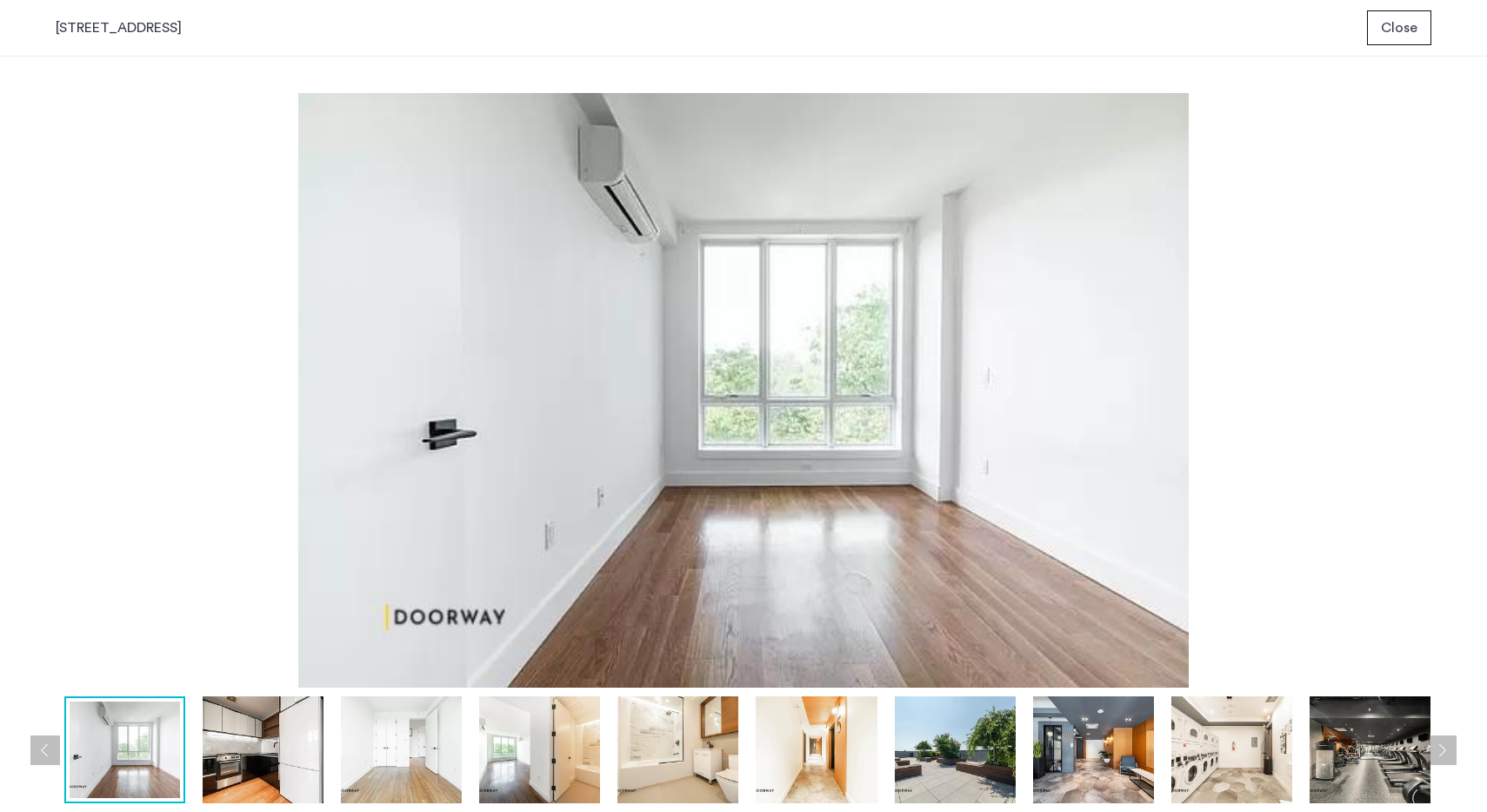
click at [1441, 758] on button "Next apartment" at bounding box center [1441, 750] width 29 height 29
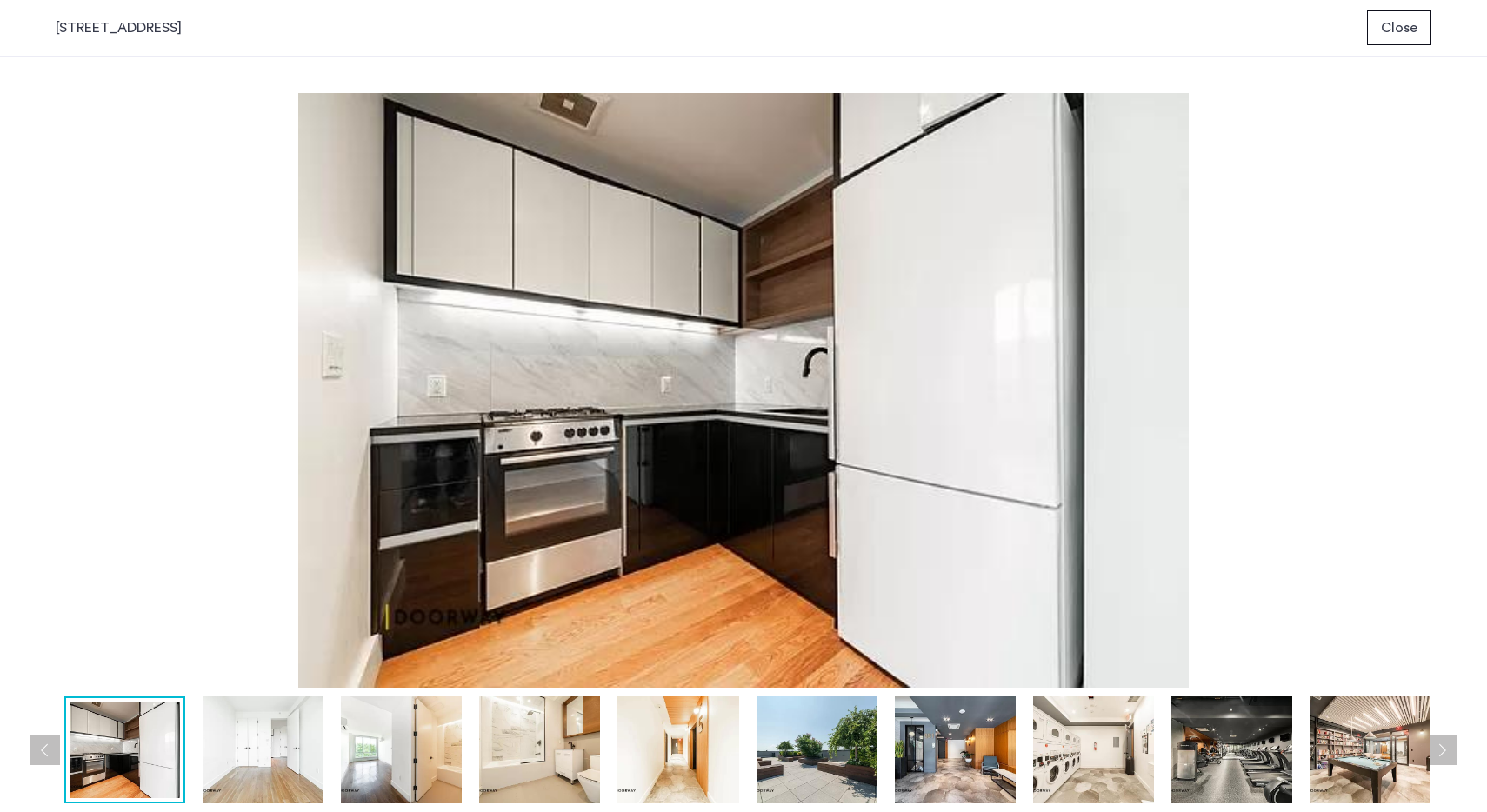
click at [1441, 759] on button "Next apartment" at bounding box center [1441, 750] width 29 height 29
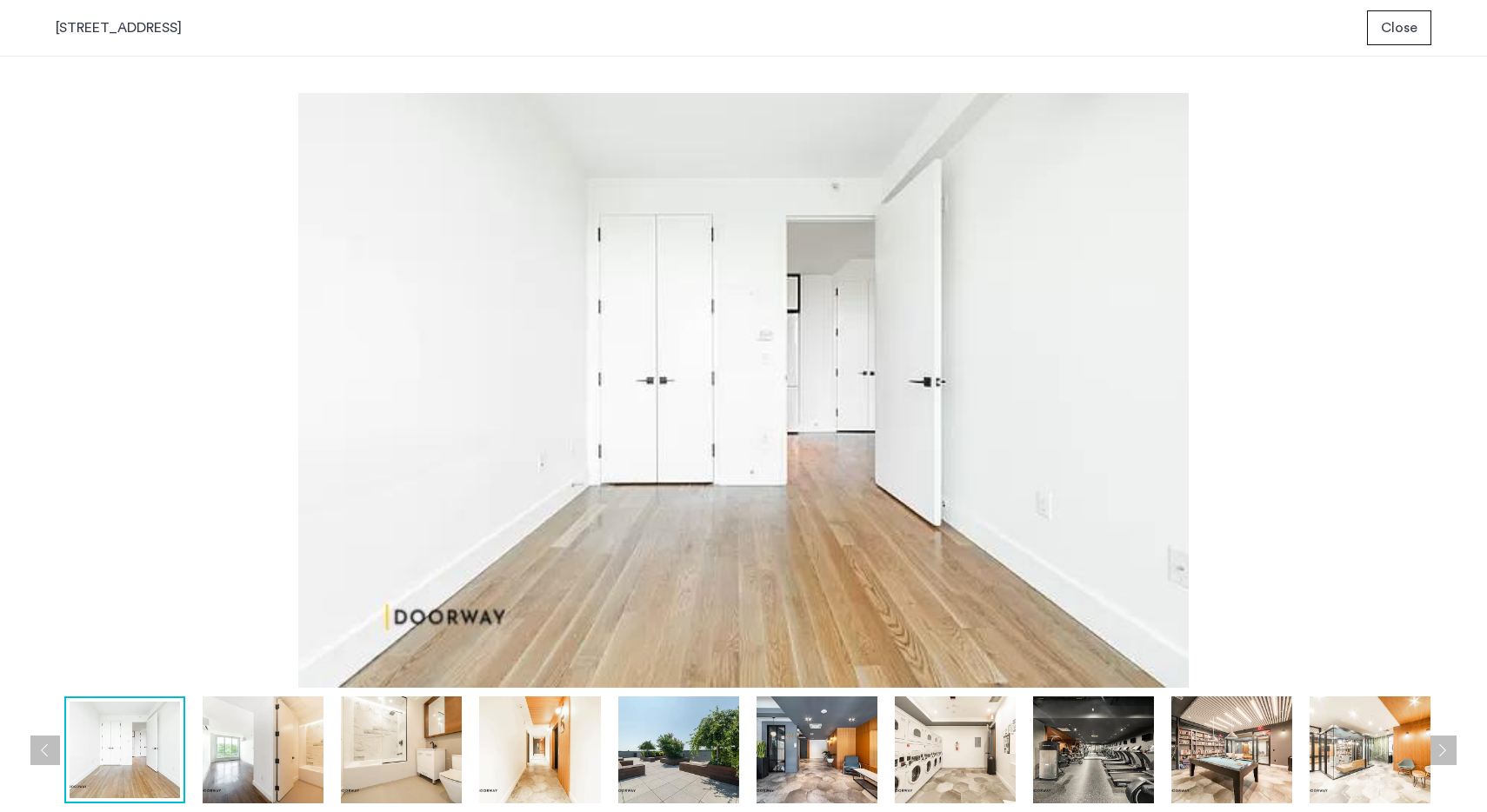
click at [1441, 759] on button "Next apartment" at bounding box center [1441, 750] width 29 height 29
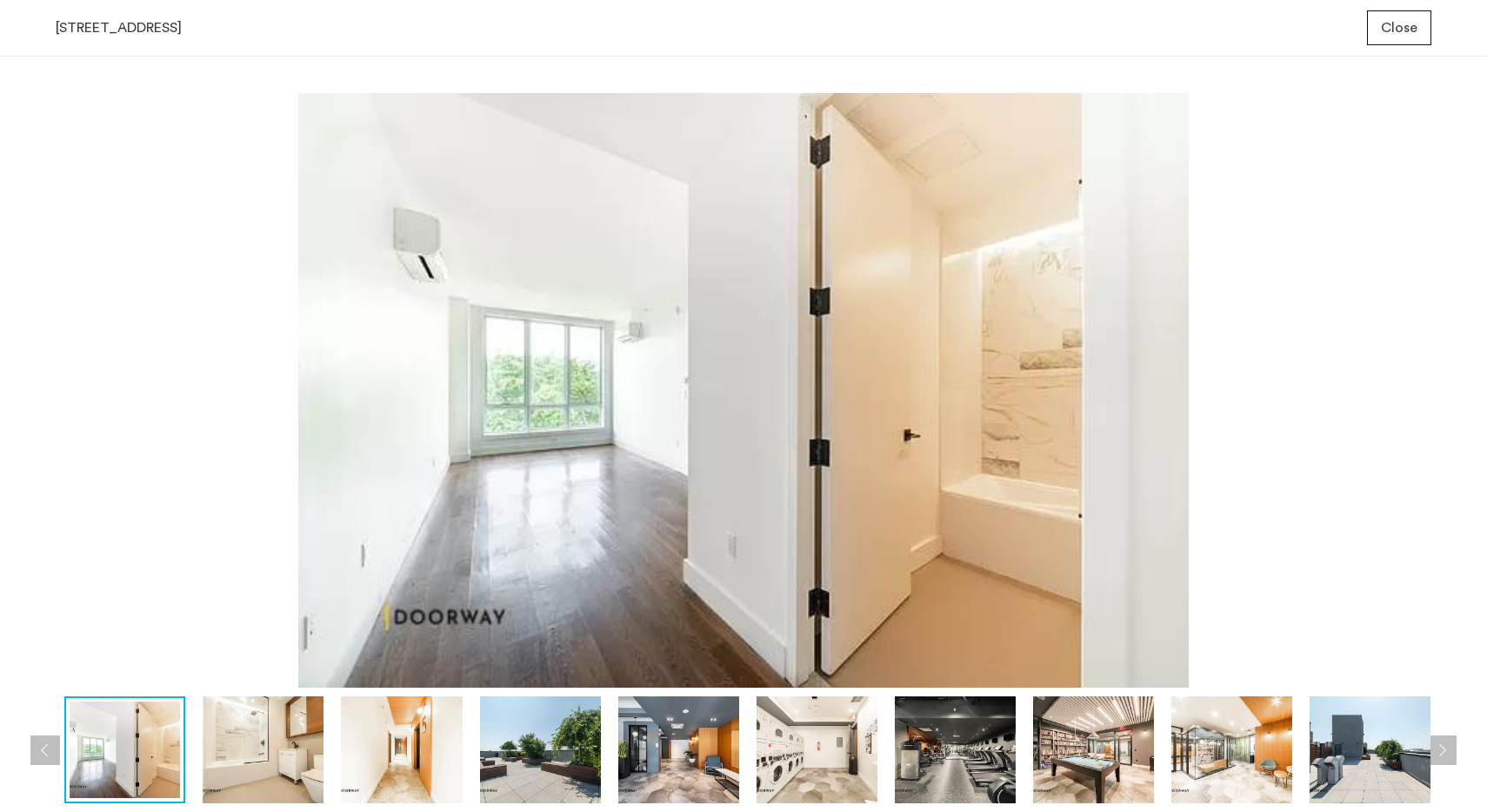
click at [1442, 759] on button "Next apartment" at bounding box center [1441, 750] width 29 height 29
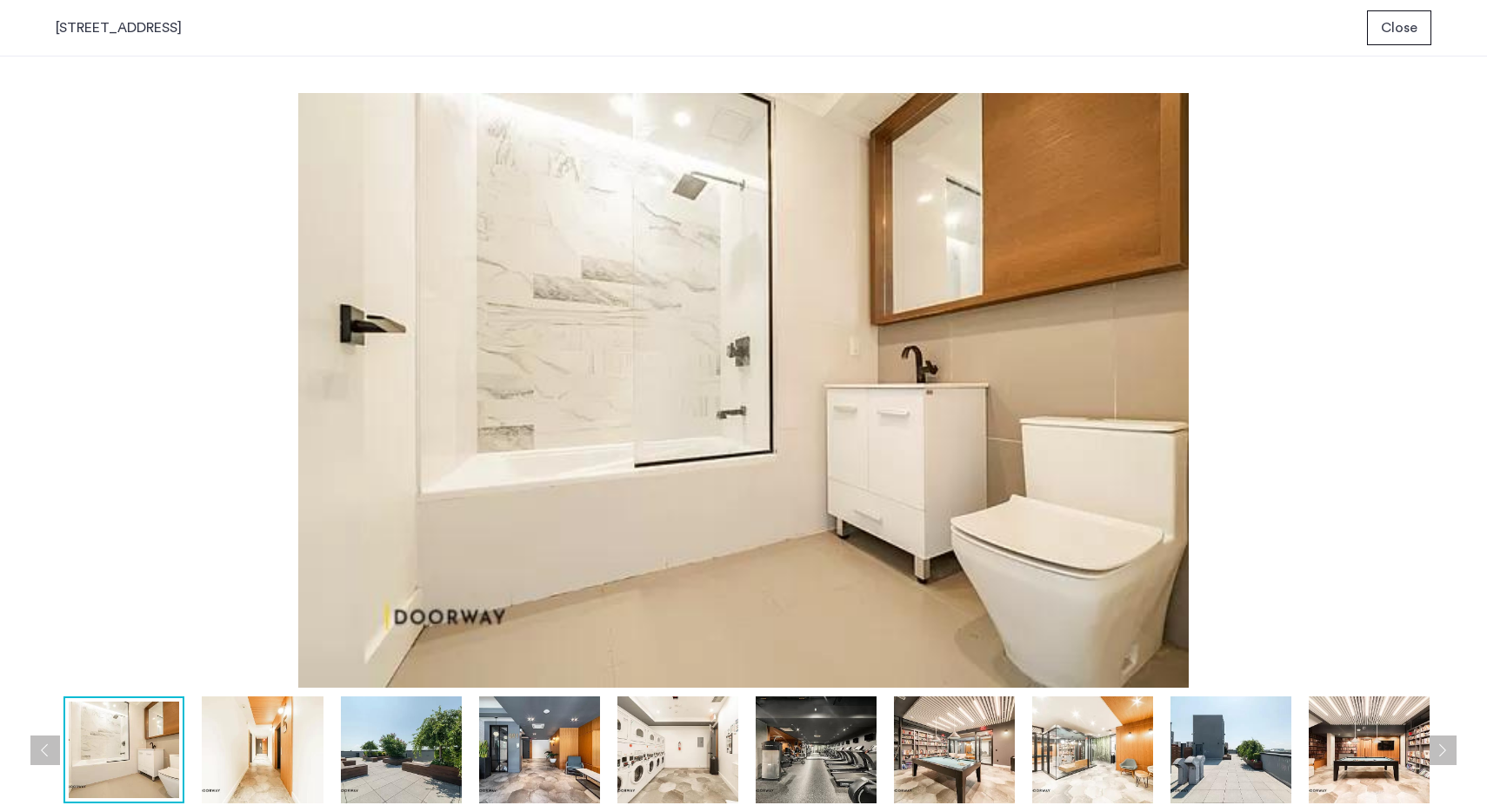
click at [1442, 759] on button "Next apartment" at bounding box center [1441, 750] width 29 height 29
